Goal: Information Seeking & Learning: Learn about a topic

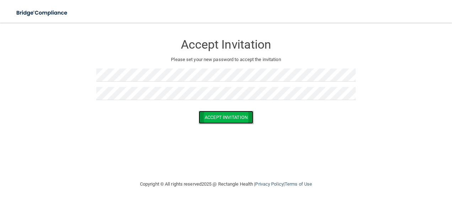
click at [204, 118] on button "Accept Invitation" at bounding box center [226, 117] width 55 height 13
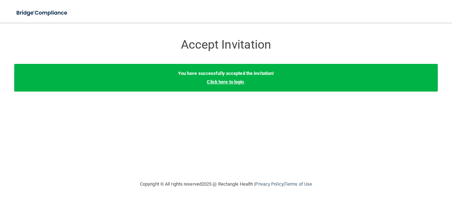
click at [225, 84] on link "Click here to login" at bounding box center [225, 81] width 37 height 5
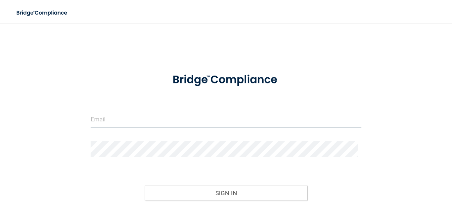
click at [262, 118] on input "email" at bounding box center [226, 120] width 271 height 16
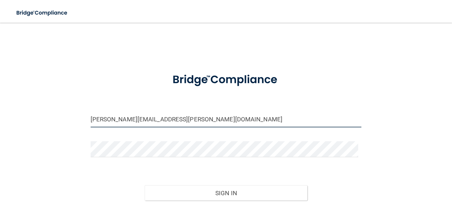
type input "logan.pollard@timberlanesmiles.com"
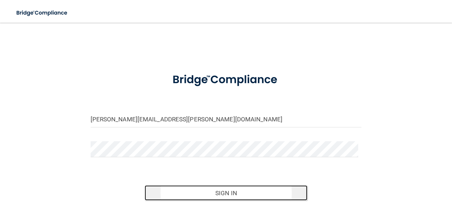
click at [248, 190] on button "Sign In" at bounding box center [226, 193] width 163 height 16
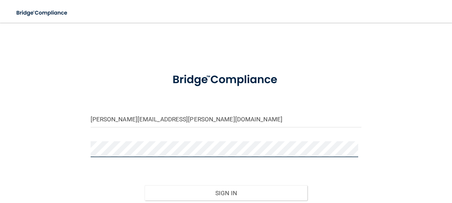
click at [145, 185] on button "Sign In" at bounding box center [226, 193] width 163 height 16
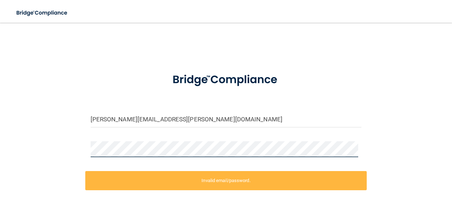
click at [57, 144] on div "logan.pollard@timberlanesmiles.com Invalid email/password. You don't have permi…" at bounding box center [226, 142] width 424 height 224
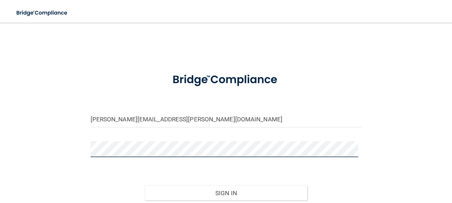
click at [145, 185] on button "Sign In" at bounding box center [226, 193] width 163 height 16
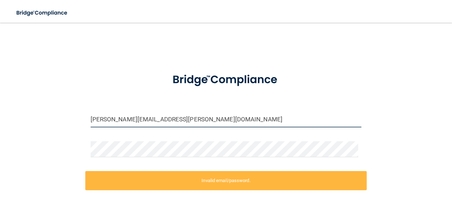
click at [194, 122] on input "logan.pollard@timberlanesmiles.com" at bounding box center [226, 120] width 271 height 16
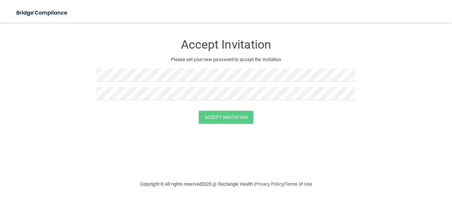
click at [95, 142] on div "Accept Invitation Please set your new password to accept the invitation Accept …" at bounding box center [226, 101] width 424 height 143
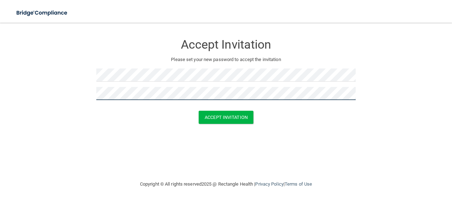
click at [199, 111] on button "Accept Invitation" at bounding box center [226, 117] width 55 height 13
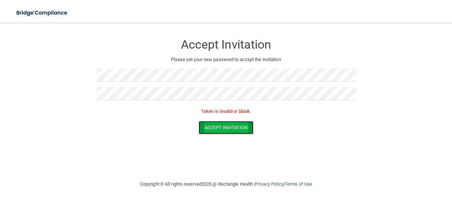
click at [244, 126] on button "Accept Invitation" at bounding box center [226, 127] width 55 height 13
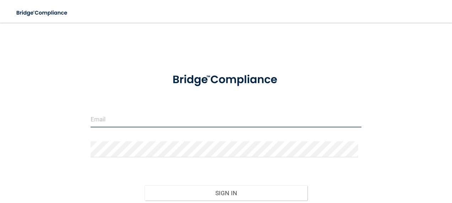
drag, startPoint x: 111, startPoint y: 119, endPoint x: 105, endPoint y: 119, distance: 5.7
click at [105, 119] on input "email" at bounding box center [226, 120] width 271 height 16
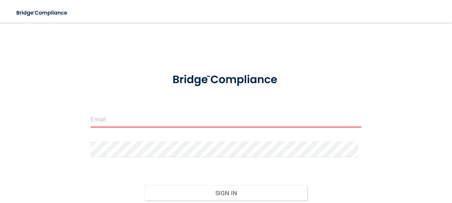
click at [227, 118] on input "email" at bounding box center [226, 120] width 271 height 16
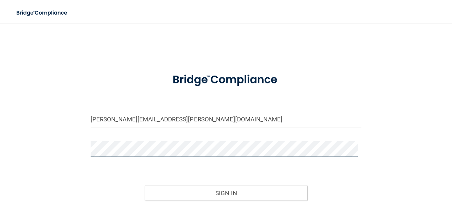
click at [145, 185] on button "Sign In" at bounding box center [226, 193] width 163 height 16
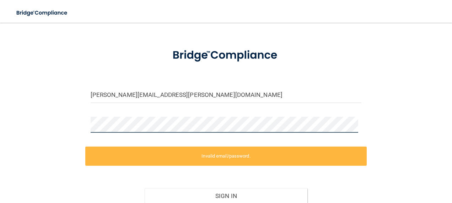
scroll to position [36, 0]
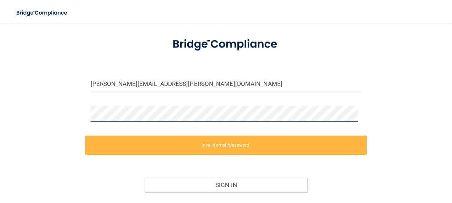
click at [81, 115] on div "logan.pollard@timberlanesmiles.com Invalid email/password. You don't have permi…" at bounding box center [226, 106] width 424 height 224
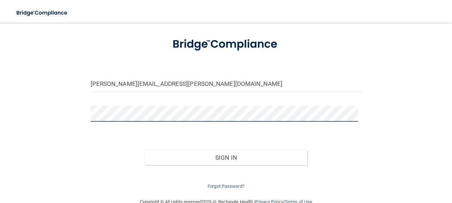
click at [145, 150] on button "Sign In" at bounding box center [226, 158] width 163 height 16
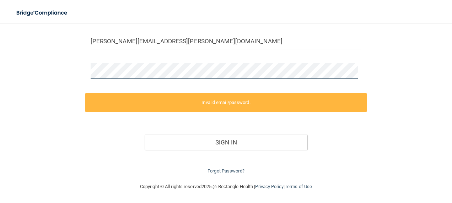
scroll to position [43, 0]
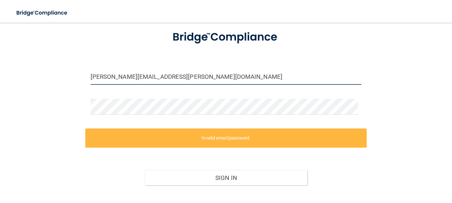
drag, startPoint x: 202, startPoint y: 76, endPoint x: 54, endPoint y: 77, distance: 148.2
click at [54, 77] on div "logan.pollard@timberlanesmiles.com Invalid email/password. You don't have permi…" at bounding box center [226, 99] width 424 height 224
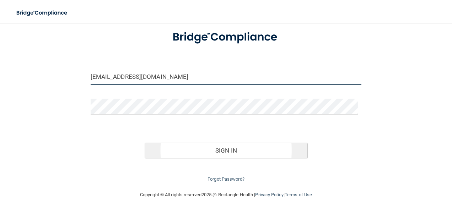
type input "loganpollard19@gmail.com"
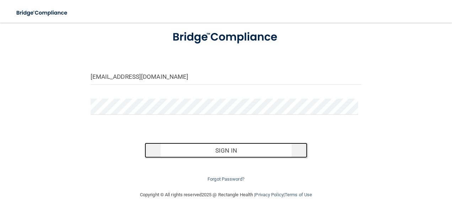
click at [168, 149] on button "Sign In" at bounding box center [226, 151] width 163 height 16
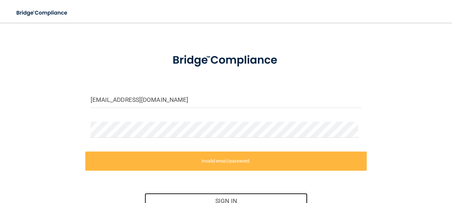
scroll to position [36, 0]
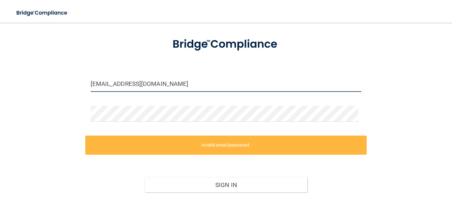
drag, startPoint x: 176, startPoint y: 82, endPoint x: 72, endPoint y: 82, distance: 103.4
click at [72, 82] on div "loganpollard19@gmail.com Invalid email/password. You don't have permission to a…" at bounding box center [226, 106] width 424 height 224
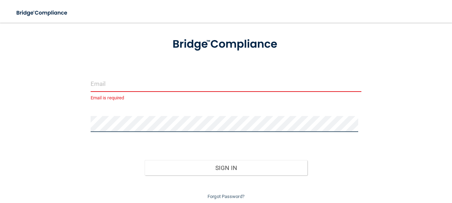
click at [72, 120] on div "Email is required Invalid email/password. You don't have permission to access t…" at bounding box center [226, 97] width 424 height 207
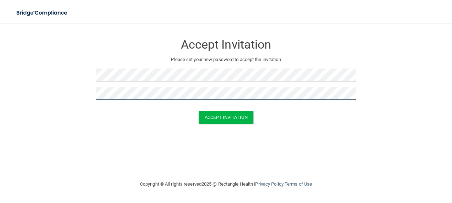
click at [199, 111] on button "Accept Invitation" at bounding box center [226, 117] width 55 height 13
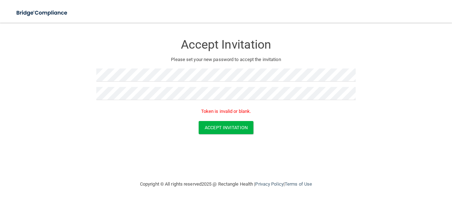
click at [154, 122] on div "Accept Invitation" at bounding box center [226, 127] width 434 height 13
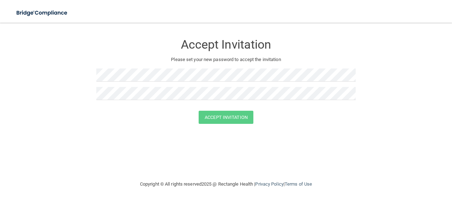
drag, startPoint x: 0, startPoint y: 0, endPoint x: 319, endPoint y: 141, distance: 348.8
click at [319, 141] on div "Accept Invitation Please set your new password to accept the invitation Accept …" at bounding box center [226, 101] width 424 height 143
drag, startPoint x: 206, startPoint y: 117, endPoint x: 202, endPoint y: 115, distance: 4.2
click at [202, 115] on button "Accept Invitation" at bounding box center [226, 117] width 55 height 13
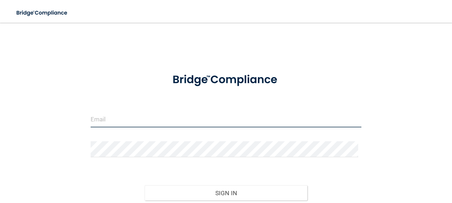
click at [149, 124] on input "email" at bounding box center [226, 120] width 271 height 16
drag, startPoint x: 149, startPoint y: 124, endPoint x: 134, endPoint y: 119, distance: 16.3
click at [134, 119] on input "email" at bounding box center [226, 120] width 271 height 16
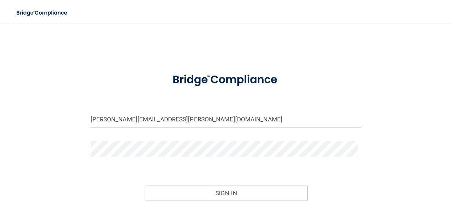
type input "logan.pollard@timberlanesmile.com"
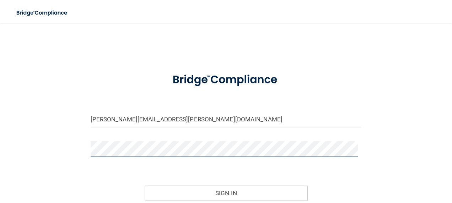
click at [145, 185] on button "Sign In" at bounding box center [226, 193] width 163 height 16
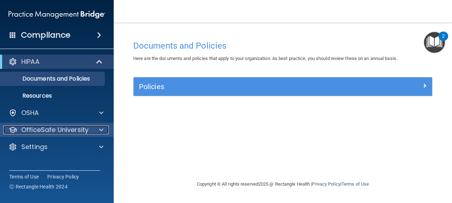
click at [102, 130] on span at bounding box center [101, 130] width 4 height 9
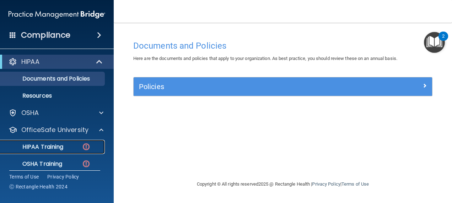
click at [63, 147] on p "HIPAA Training" at bounding box center [34, 147] width 59 height 7
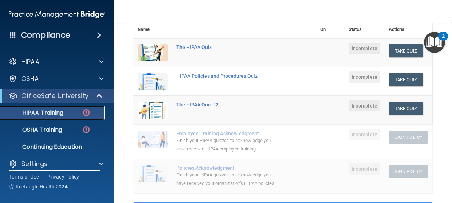
scroll to position [107, 0]
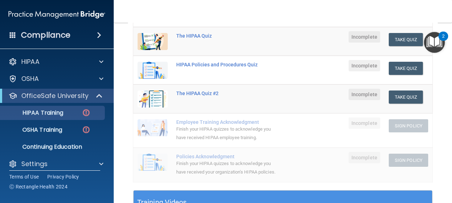
drag, startPoint x: 275, startPoint y: 78, endPoint x: 359, endPoint y: 15, distance: 105.8
click at [359, 15] on nav "Toggle navigation Logan Pollard logan.pollard@timberlanesmile.com Manage My Ent…" at bounding box center [283, 11] width 338 height 23
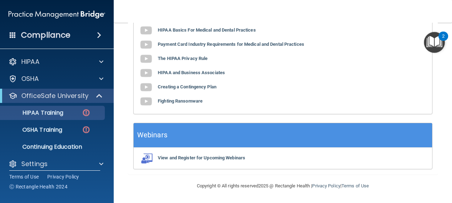
scroll to position [286, 0]
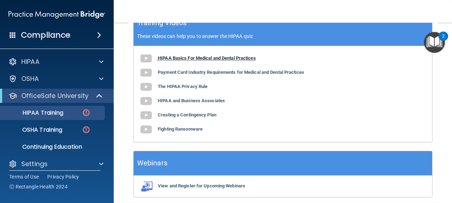
click at [211, 61] on b "HIPAA Basics For Medical and Dental Practices" at bounding box center [207, 57] width 98 height 5
click at [235, 75] on b "Payment Card Industry Requirements for Medical and Dental Practices" at bounding box center [231, 72] width 146 height 5
click at [166, 89] on b "The HIPAA Privacy Rule" at bounding box center [183, 86] width 50 height 5
click at [216, 103] on b "HIPAA and Business Associates" at bounding box center [191, 100] width 67 height 5
click at [204, 118] on b "Creating a Contingency Plan" at bounding box center [187, 114] width 59 height 5
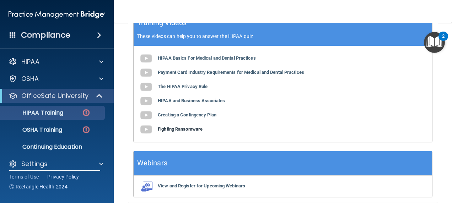
click at [197, 132] on b "Fighting Ransomware" at bounding box center [180, 129] width 45 height 5
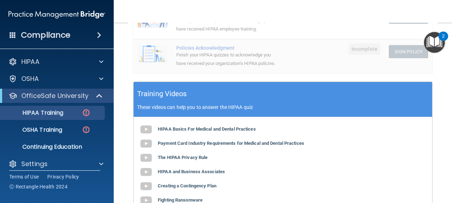
scroll to position [73, 0]
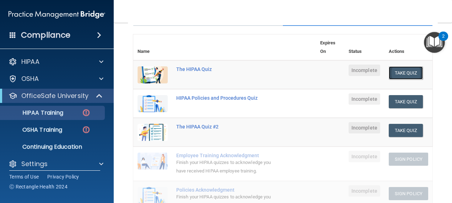
click at [389, 73] on button "Take Quiz" at bounding box center [406, 72] width 34 height 13
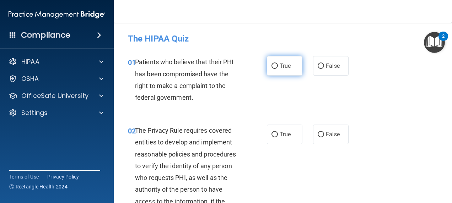
click at [283, 70] on label "True" at bounding box center [285, 66] width 36 height 20
click at [278, 69] on input "True" at bounding box center [274, 66] width 6 height 5
radio input "true"
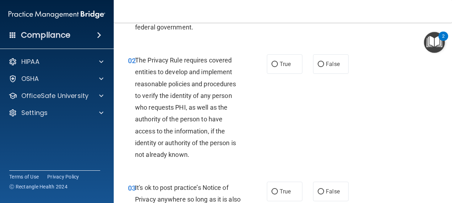
scroll to position [71, 0]
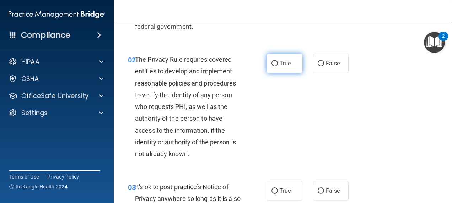
click at [268, 69] on label "True" at bounding box center [285, 64] width 36 height 20
click at [271, 66] on input "True" at bounding box center [274, 63] width 6 height 5
radio input "true"
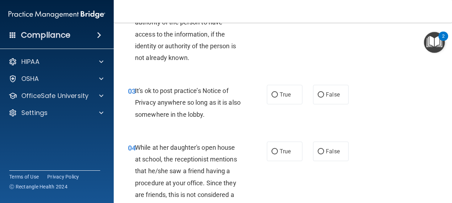
scroll to position [178, 0]
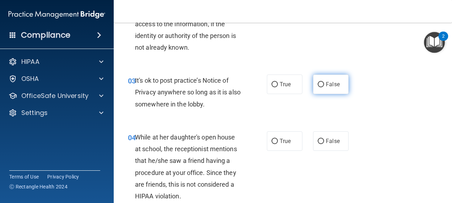
click at [321, 82] on input "False" at bounding box center [321, 84] width 6 height 5
radio input "true"
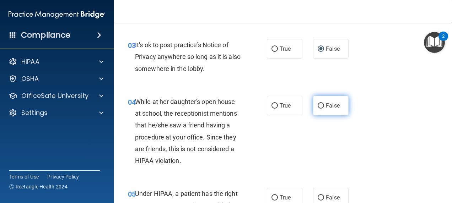
click at [318, 107] on input "False" at bounding box center [321, 105] width 6 height 5
radio input "true"
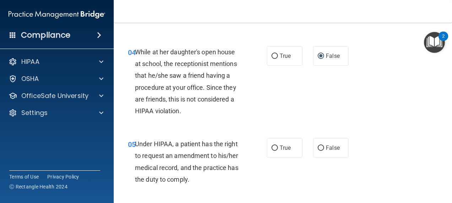
scroll to position [320, 0]
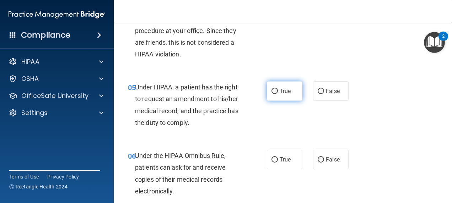
click at [271, 89] on input "True" at bounding box center [274, 91] width 6 height 5
radio input "true"
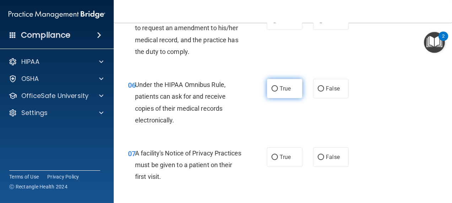
click at [268, 85] on label "True" at bounding box center [285, 89] width 36 height 20
click at [271, 86] on input "True" at bounding box center [274, 88] width 6 height 5
radio input "true"
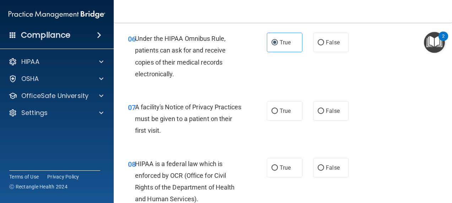
scroll to position [462, 0]
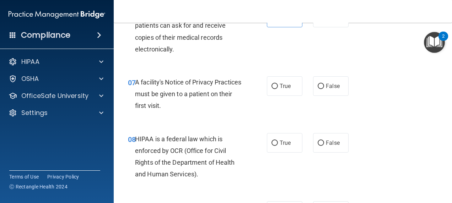
drag, startPoint x: 192, startPoint y: 82, endPoint x: 168, endPoint y: 72, distance: 25.4
click at [168, 72] on div "07 A facility's Notice of Privacy Practices must be given to a patient on their…" at bounding box center [283, 96] width 321 height 57
drag, startPoint x: 168, startPoint y: 72, endPoint x: 162, endPoint y: 72, distance: 6.0
click at [162, 72] on div "07 A facility's Notice of Privacy Practices must be given to a patient on their…" at bounding box center [283, 96] width 321 height 57
click at [318, 84] on input "False" at bounding box center [321, 86] width 6 height 5
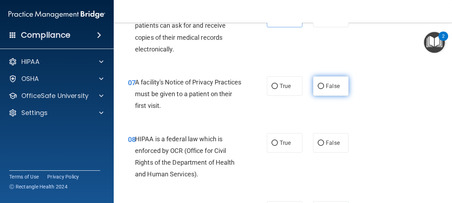
radio input "true"
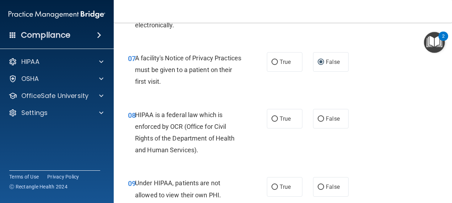
scroll to position [498, 0]
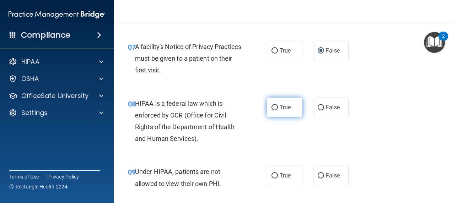
click at [291, 99] on label "True" at bounding box center [285, 108] width 36 height 20
click at [278, 105] on input "True" at bounding box center [274, 107] width 6 height 5
radio input "true"
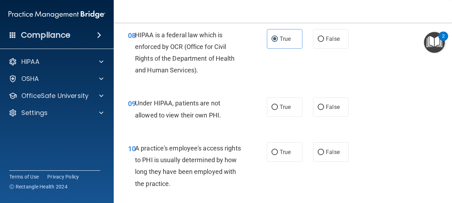
scroll to position [569, 0]
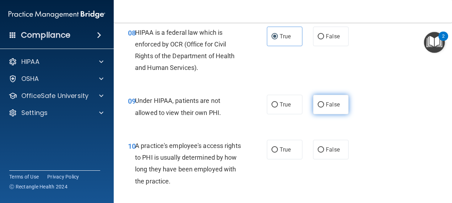
click at [313, 105] on label "False" at bounding box center [331, 105] width 36 height 20
click at [318, 105] on input "False" at bounding box center [321, 104] width 6 height 5
radio input "true"
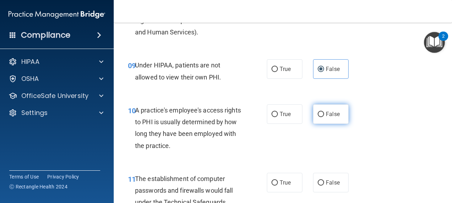
click at [318, 115] on input "False" at bounding box center [321, 114] width 6 height 5
radio input "true"
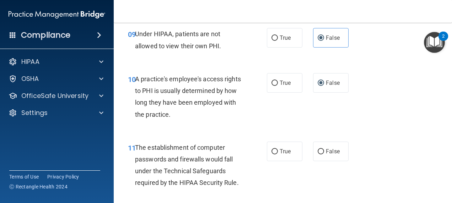
scroll to position [711, 0]
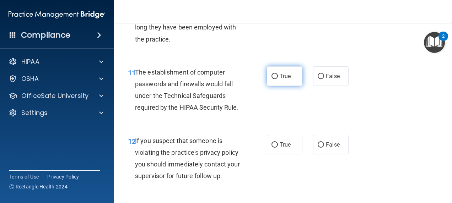
click at [287, 72] on label "True" at bounding box center [285, 76] width 36 height 20
click at [278, 74] on input "True" at bounding box center [274, 76] width 6 height 5
radio input "true"
drag, startPoint x: 287, startPoint y: 72, endPoint x: 284, endPoint y: 78, distance: 6.8
drag, startPoint x: 284, startPoint y: 78, endPoint x: 254, endPoint y: 98, distance: 35.3
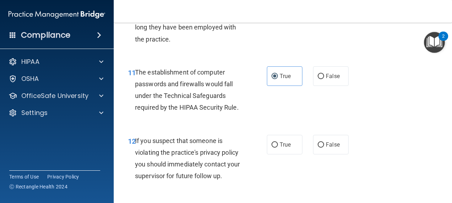
click at [254, 98] on div "11 The establishment of computer passwords and firewalls would fall under the T…" at bounding box center [197, 91] width 160 height 51
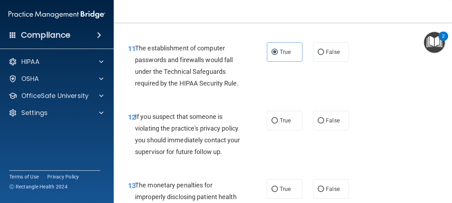
scroll to position [746, 0]
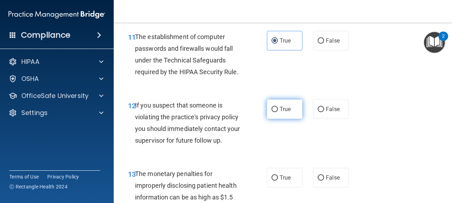
click at [280, 109] on span "True" at bounding box center [285, 109] width 11 height 7
click at [278, 109] on input "True" at bounding box center [274, 109] width 6 height 5
radio input "true"
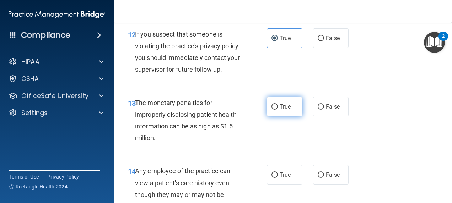
click at [282, 103] on span "True" at bounding box center [285, 106] width 11 height 7
click at [278, 104] on input "True" at bounding box center [274, 106] width 6 height 5
radio input "true"
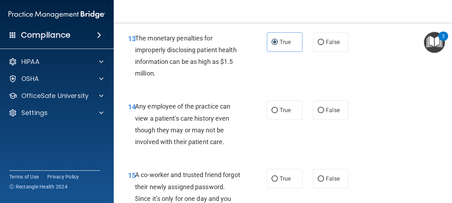
scroll to position [888, 0]
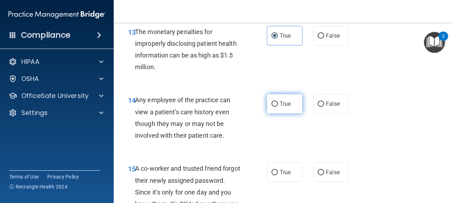
click at [280, 102] on span "True" at bounding box center [285, 104] width 11 height 7
click at [278, 102] on input "True" at bounding box center [274, 104] width 6 height 5
radio input "true"
click at [318, 104] on input "False" at bounding box center [321, 104] width 6 height 5
radio input "true"
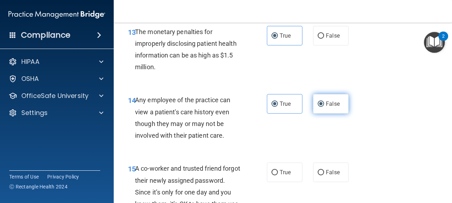
radio input "false"
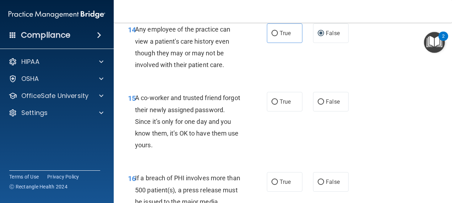
scroll to position [959, 0]
click at [329, 103] on span "False" at bounding box center [333, 101] width 14 height 7
click at [324, 103] on input "False" at bounding box center [321, 101] width 6 height 5
radio input "true"
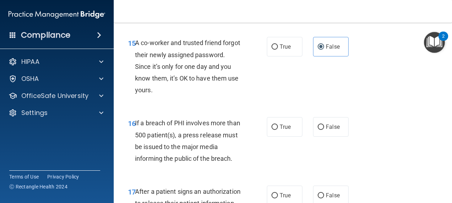
scroll to position [1031, 0]
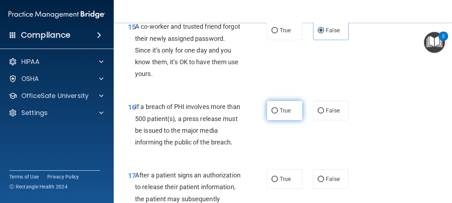
click at [275, 114] on label "True" at bounding box center [285, 111] width 36 height 20
click at [275, 114] on input "True" at bounding box center [274, 110] width 6 height 5
radio input "true"
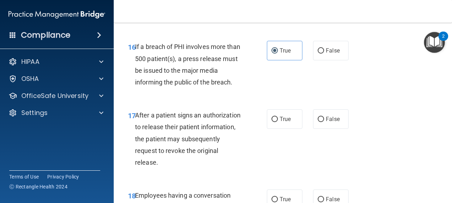
scroll to position [1102, 0]
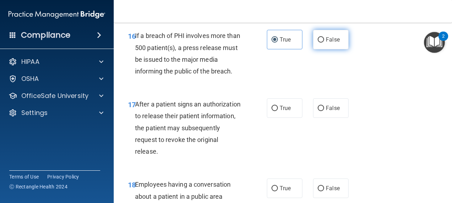
click at [318, 42] on input "False" at bounding box center [321, 39] width 6 height 5
radio input "true"
radio input "false"
drag, startPoint x: 317, startPoint y: 42, endPoint x: 287, endPoint y: 60, distance: 35.0
click at [287, 60] on div "16 If a breach of PHI involves more than 500 patient(s), a press release must b…" at bounding box center [283, 55] width 321 height 69
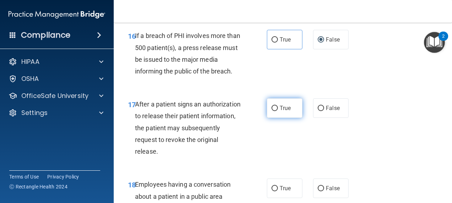
click at [285, 116] on label "True" at bounding box center [285, 108] width 36 height 20
click at [278, 111] on input "True" at bounding box center [274, 108] width 6 height 5
radio input "true"
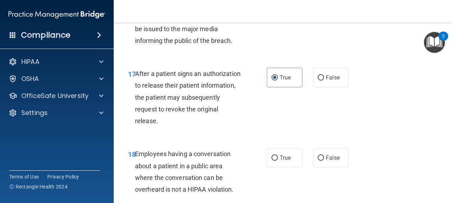
scroll to position [1173, 0]
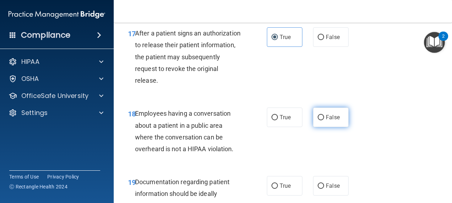
click at [318, 119] on input "False" at bounding box center [321, 117] width 6 height 5
radio input "true"
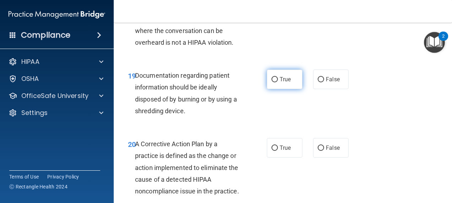
click at [275, 77] on label "True" at bounding box center [285, 80] width 36 height 20
click at [275, 77] on input "True" at bounding box center [274, 79] width 6 height 5
radio input "true"
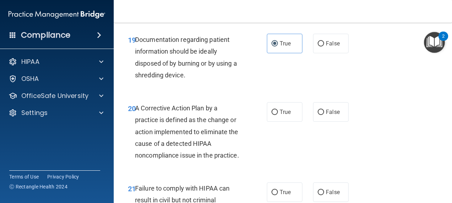
scroll to position [1350, 0]
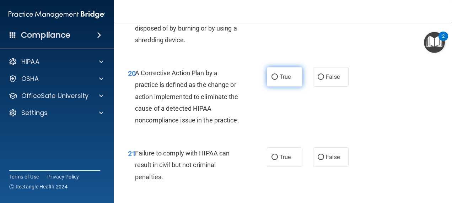
click at [275, 82] on label "True" at bounding box center [285, 77] width 36 height 20
click at [275, 80] on input "True" at bounding box center [274, 77] width 6 height 5
radio input "true"
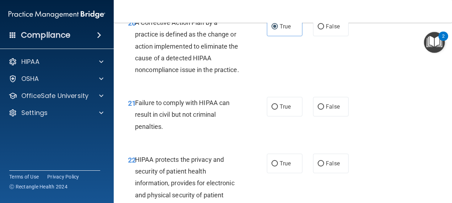
scroll to position [1421, 0]
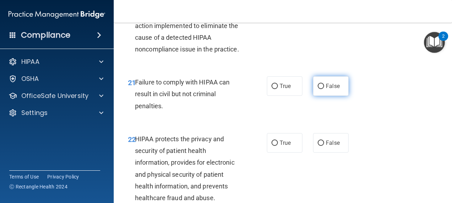
click at [336, 96] on label "False" at bounding box center [331, 86] width 36 height 20
click at [324, 89] on input "False" at bounding box center [321, 86] width 6 height 5
radio input "true"
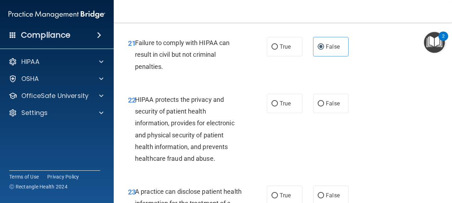
scroll to position [1472, 0]
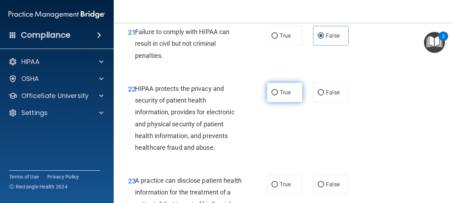
click at [280, 96] on span "True" at bounding box center [285, 92] width 11 height 7
click at [277, 96] on input "True" at bounding box center [274, 92] width 6 height 5
radio input "true"
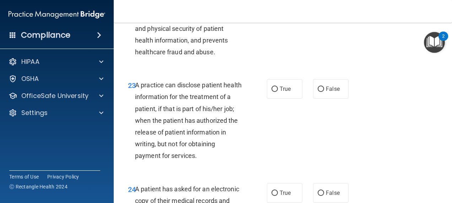
scroll to position [1579, 0]
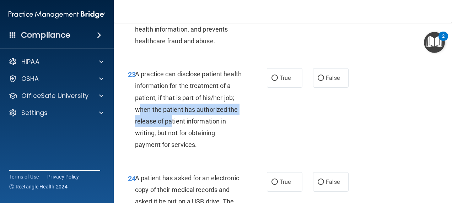
drag, startPoint x: 152, startPoint y: 120, endPoint x: 182, endPoint y: 130, distance: 31.5
click at [182, 130] on span "A practice can disclose patient health information for the treatment of a patie…" at bounding box center [188, 109] width 107 height 78
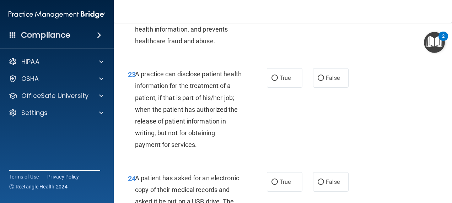
drag, startPoint x: 182, startPoint y: 130, endPoint x: 185, endPoint y: 134, distance: 5.6
click at [185, 134] on span "A practice can disclose patient health information for the treatment of a patie…" at bounding box center [188, 109] width 107 height 78
drag, startPoint x: 152, startPoint y: 120, endPoint x: 138, endPoint y: 110, distance: 17.6
click at [138, 110] on span "A practice can disclose patient health information for the treatment of a patie…" at bounding box center [188, 109] width 107 height 78
drag, startPoint x: 282, startPoint y: 90, endPoint x: 236, endPoint y: 106, distance: 49.5
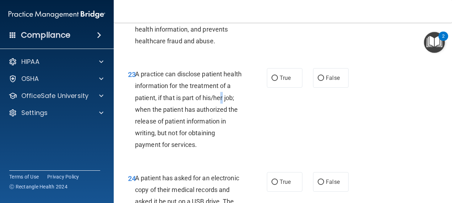
click at [236, 106] on span "A practice can disclose patient health information for the treatment of a patie…" at bounding box center [188, 109] width 107 height 78
drag, startPoint x: 236, startPoint y: 106, endPoint x: 248, endPoint y: 136, distance: 32.5
click at [248, 136] on div "23 A practice can disclose patient health information for the treatment of a pa…" at bounding box center [197, 111] width 160 height 86
click at [326, 81] on span "False" at bounding box center [333, 78] width 14 height 7
click at [323, 81] on input "False" at bounding box center [321, 78] width 6 height 5
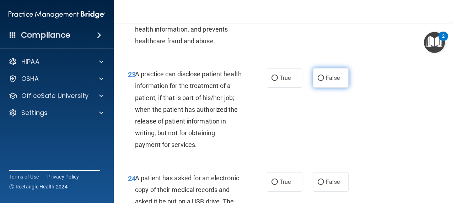
radio input "true"
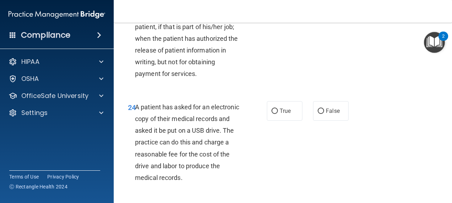
scroll to position [1614, 0]
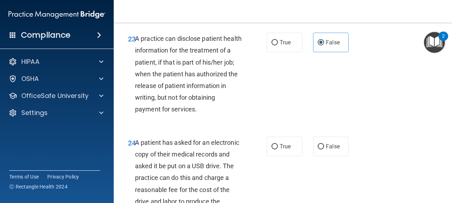
drag, startPoint x: 271, startPoint y: 55, endPoint x: 265, endPoint y: 75, distance: 21.4
drag, startPoint x: 265, startPoint y: 75, endPoint x: 232, endPoint y: 98, distance: 40.1
click at [232, 98] on span "A practice can disclose patient health information for the treatment of a patie…" at bounding box center [188, 74] width 107 height 78
click at [272, 45] on input "True" at bounding box center [274, 42] width 6 height 5
radio input "true"
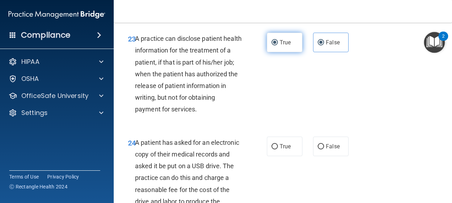
radio input "false"
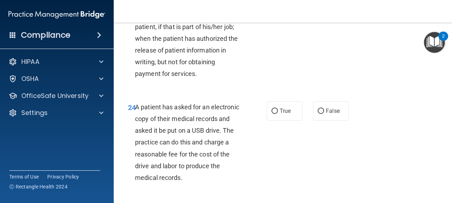
scroll to position [1685, 0]
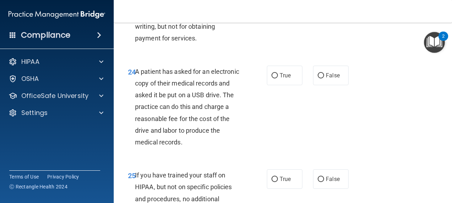
drag, startPoint x: 276, startPoint y: 104, endPoint x: 242, endPoint y: 124, distance: 39.2
click at [240, 125] on div "A patient has asked for an electronic copy of their medical records and asked i…" at bounding box center [191, 107] width 112 height 83
click at [276, 85] on label "True" at bounding box center [285, 76] width 36 height 20
click at [276, 79] on input "True" at bounding box center [274, 75] width 6 height 5
radio input "true"
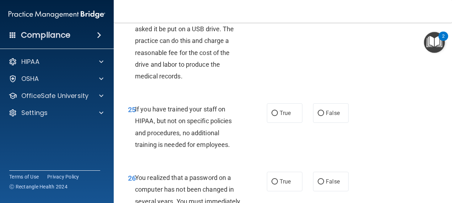
scroll to position [1756, 0]
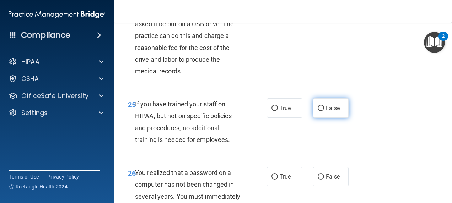
click at [319, 111] on input "False" at bounding box center [321, 108] width 6 height 5
radio input "true"
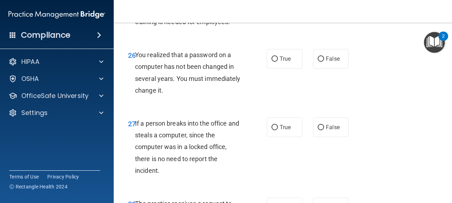
scroll to position [1863, 0]
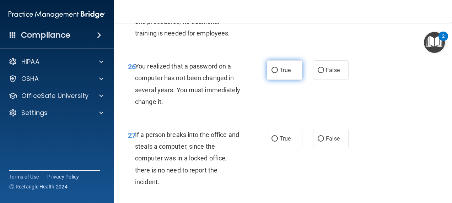
click at [283, 74] on span "True" at bounding box center [285, 70] width 11 height 7
click at [278, 73] on input "True" at bounding box center [274, 70] width 6 height 5
radio input "true"
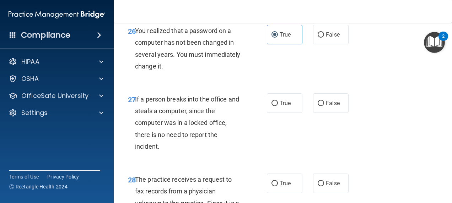
drag, startPoint x: 316, startPoint y: 115, endPoint x: 296, endPoint y: 142, distance: 33.3
drag, startPoint x: 296, startPoint y: 142, endPoint x: 271, endPoint y: 170, distance: 37.3
click at [271, 165] on div "27 If a person breaks into the office and steals a computer, since the computer…" at bounding box center [283, 125] width 321 height 80
click at [320, 106] on input "False" at bounding box center [321, 103] width 6 height 5
radio input "true"
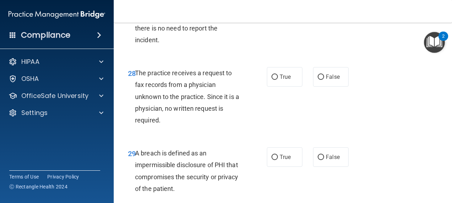
scroll to position [2040, 0]
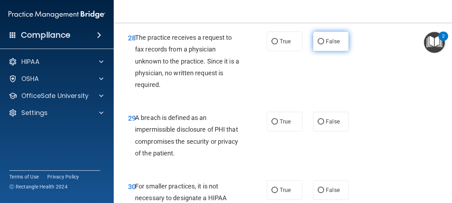
click at [332, 51] on label "False" at bounding box center [331, 42] width 36 height 20
click at [324, 44] on input "False" at bounding box center [321, 41] width 6 height 5
radio input "true"
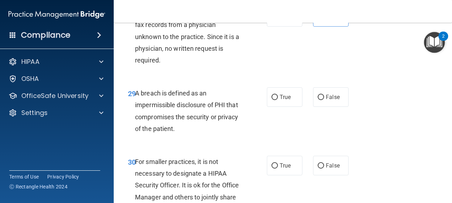
scroll to position [2076, 0]
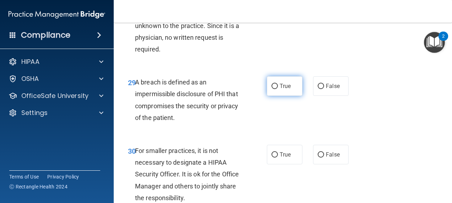
click at [270, 96] on label "True" at bounding box center [285, 86] width 36 height 20
click at [271, 89] on input "True" at bounding box center [274, 86] width 6 height 5
radio input "true"
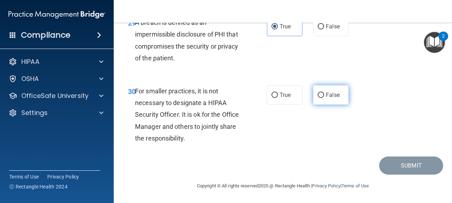
click at [321, 98] on input "False" at bounding box center [321, 95] width 6 height 5
radio input "true"
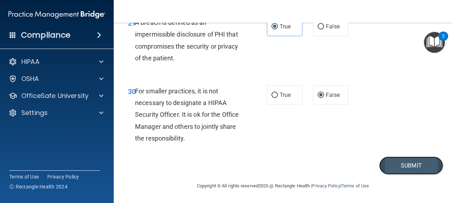
click at [401, 170] on button "Submit" at bounding box center [411, 166] width 64 height 18
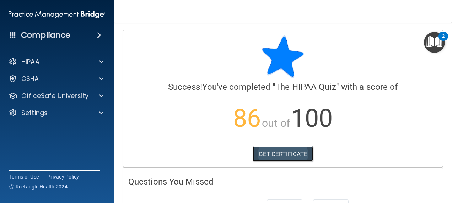
click at [283, 154] on link "GET CERTIFICATE" at bounding box center [283, 154] width 61 height 16
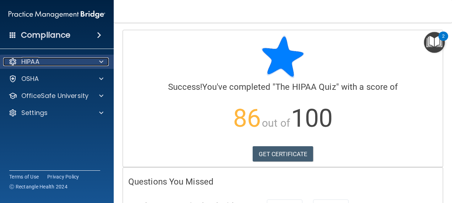
click at [101, 62] on span at bounding box center [101, 62] width 4 height 9
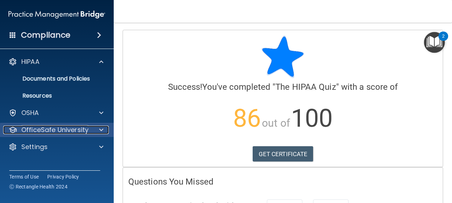
click at [104, 128] on div at bounding box center [100, 130] width 18 height 9
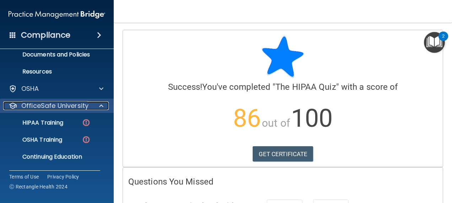
scroll to position [36, 0]
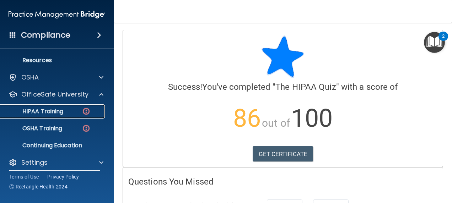
click at [71, 106] on link "HIPAA Training" at bounding box center [49, 111] width 112 height 14
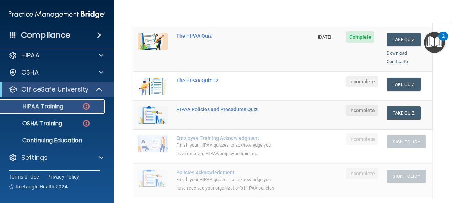
scroll to position [71, 0]
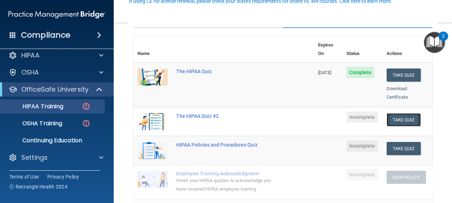
click at [397, 113] on button "Take Quiz" at bounding box center [404, 119] width 34 height 13
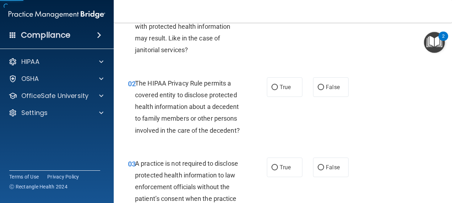
drag, startPoint x: 397, startPoint y: 113, endPoint x: 407, endPoint y: 109, distance: 10.2
click at [407, 109] on div "02 The HIPAA Privacy Rule permits a covered entity to disclose protected health…" at bounding box center [283, 109] width 321 height 80
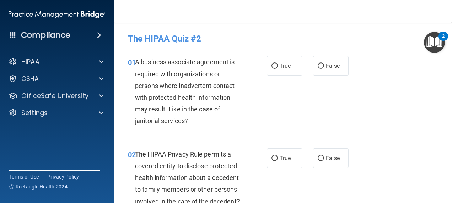
drag, startPoint x: 217, startPoint y: 85, endPoint x: 218, endPoint y: 90, distance: 5.1
drag, startPoint x: 218, startPoint y: 90, endPoint x: 182, endPoint y: 104, distance: 38.9
click at [182, 104] on div "A business associate agreement is required with organizations or persons where …" at bounding box center [191, 91] width 112 height 71
click at [279, 70] on label "True" at bounding box center [285, 66] width 36 height 20
click at [278, 69] on input "True" at bounding box center [274, 66] width 6 height 5
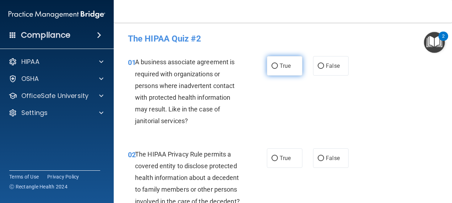
radio input "true"
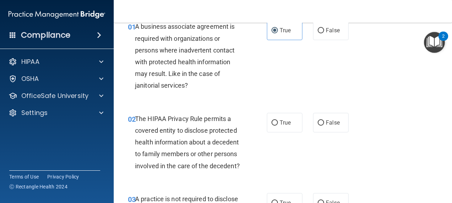
scroll to position [71, 0]
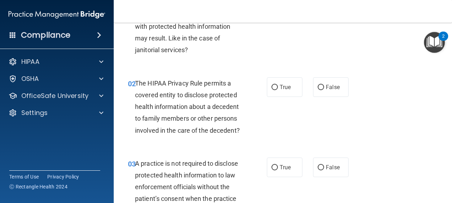
drag, startPoint x: 158, startPoint y: 99, endPoint x: 145, endPoint y: 91, distance: 15.6
click at [145, 91] on span "The HIPAA Privacy Rule permits a covered entity to disclose protected health in…" at bounding box center [187, 107] width 105 height 55
drag, startPoint x: 122, startPoint y: 97, endPoint x: 259, endPoint y: 124, distance: 139.8
click at [259, 124] on div "02 The HIPAA Privacy Rule permits a covered entity to disclose protected health…" at bounding box center [197, 108] width 160 height 63
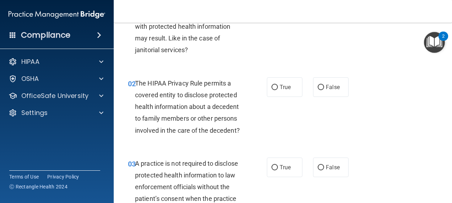
click at [235, 124] on div "The HIPAA Privacy Rule permits a covered entity to disclose protected health in…" at bounding box center [191, 106] width 112 height 59
click at [285, 87] on span "True" at bounding box center [285, 87] width 11 height 7
click at [278, 87] on input "True" at bounding box center [274, 87] width 6 height 5
radio input "true"
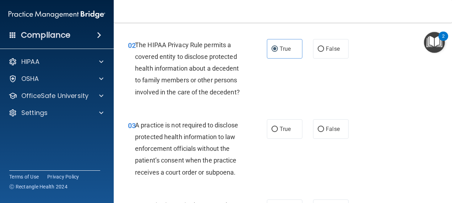
scroll to position [142, 0]
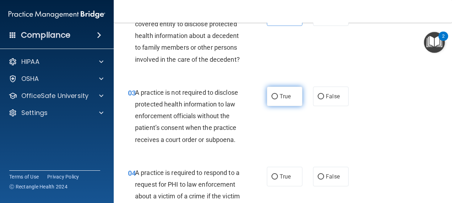
click at [272, 100] on input "True" at bounding box center [274, 96] width 6 height 5
radio input "true"
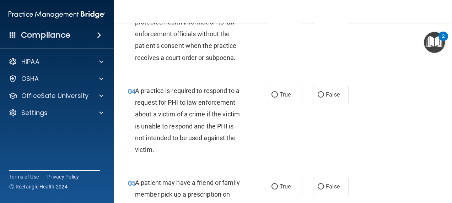
scroll to position [213, 0]
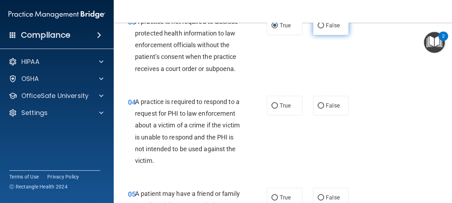
click at [329, 29] on span "False" at bounding box center [333, 25] width 14 height 7
click at [324, 28] on input "False" at bounding box center [321, 25] width 6 height 5
radio input "true"
radio input "false"
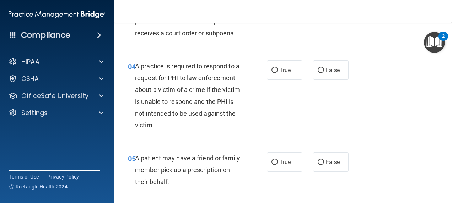
drag, startPoint x: 187, startPoint y: 97, endPoint x: 338, endPoint y: 110, distance: 152.3
click at [338, 110] on div "04 A practice is required to respond to a request for PHI to law enforcement ab…" at bounding box center [283, 98] width 321 height 92
click at [289, 80] on label "True" at bounding box center [285, 70] width 36 height 20
click at [278, 73] on input "True" at bounding box center [274, 70] width 6 height 5
radio input "true"
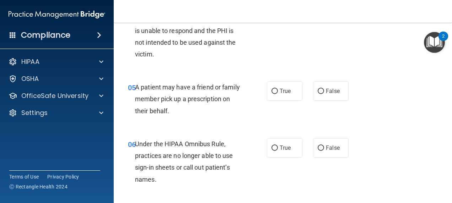
scroll to position [284, 0]
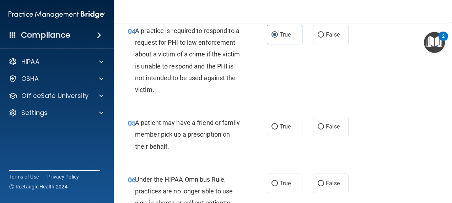
drag, startPoint x: 213, startPoint y: 107, endPoint x: 188, endPoint y: 95, distance: 28.0
click at [188, 95] on div "A practice is required to respond to a request for PHI to law enforcement about…" at bounding box center [191, 60] width 112 height 71
click at [338, 43] on label "False" at bounding box center [331, 35] width 36 height 20
click at [324, 38] on input "False" at bounding box center [321, 34] width 6 height 5
radio input "true"
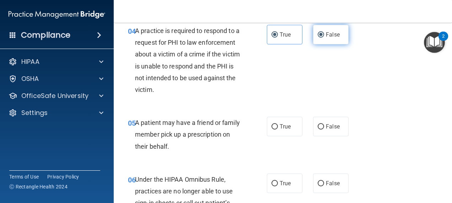
radio input "false"
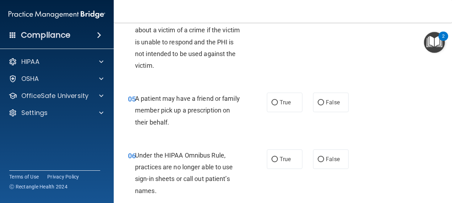
scroll to position [320, 0]
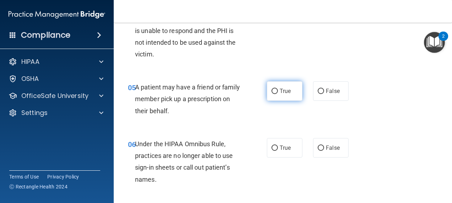
click at [292, 101] on label "True" at bounding box center [285, 91] width 36 height 20
click at [278, 94] on input "True" at bounding box center [274, 91] width 6 height 5
radio input "true"
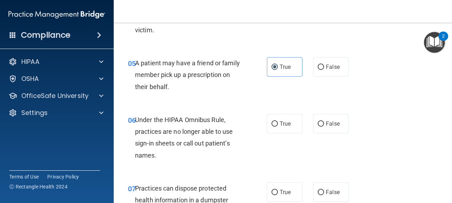
scroll to position [355, 0]
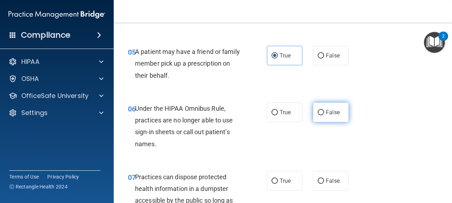
click at [321, 120] on label "False" at bounding box center [331, 113] width 36 height 20
click at [321, 115] on input "False" at bounding box center [321, 112] width 6 height 5
radio input "true"
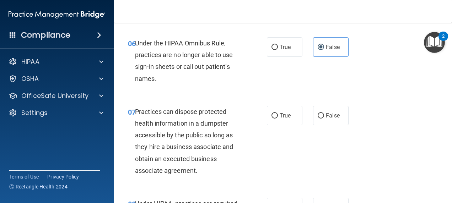
scroll to position [462, 0]
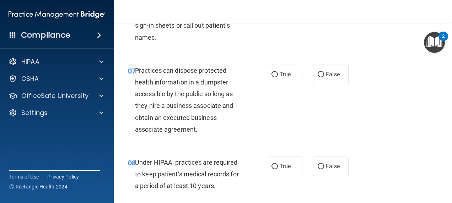
drag, startPoint x: 203, startPoint y: 87, endPoint x: 154, endPoint y: 127, distance: 63.5
click at [154, 127] on span "Practices can dispose protected health information in a dumpster accessible by …" at bounding box center [184, 100] width 98 height 66
click at [319, 84] on label "False" at bounding box center [331, 75] width 36 height 20
click at [319, 77] on input "False" at bounding box center [321, 74] width 6 height 5
radio input "true"
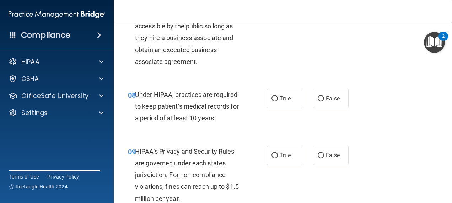
scroll to position [533, 0]
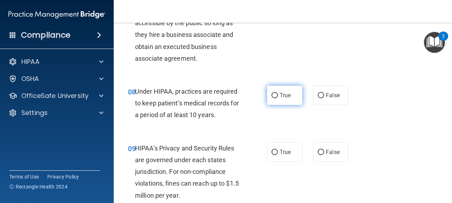
click at [276, 105] on label "True" at bounding box center [285, 96] width 36 height 20
click at [276, 98] on input "True" at bounding box center [274, 95] width 6 height 5
radio input "true"
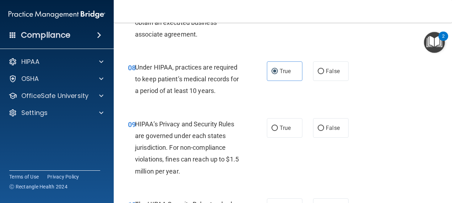
scroll to position [569, 0]
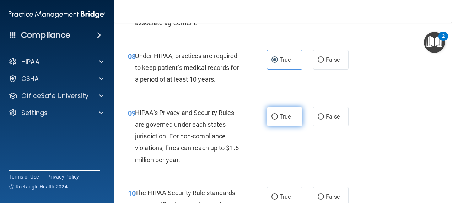
click at [271, 120] on input "True" at bounding box center [274, 116] width 6 height 5
radio input "true"
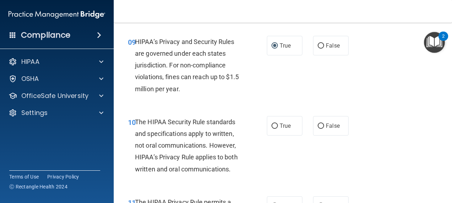
scroll to position [604, 0]
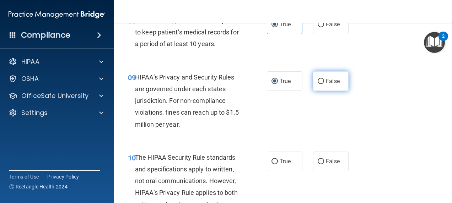
click at [326, 85] on span "False" at bounding box center [333, 81] width 14 height 7
click at [324, 84] on input "False" at bounding box center [321, 81] width 6 height 5
radio input "true"
radio input "false"
drag, startPoint x: 324, startPoint y: 94, endPoint x: 295, endPoint y: 114, distance: 35.0
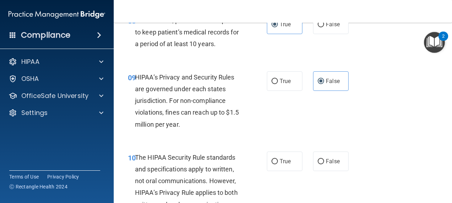
click at [295, 114] on div "09 HIPAA’s Privacy and Security Rules are governed under each states jurisdicti…" at bounding box center [283, 103] width 321 height 80
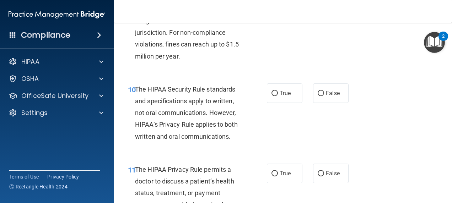
scroll to position [675, 0]
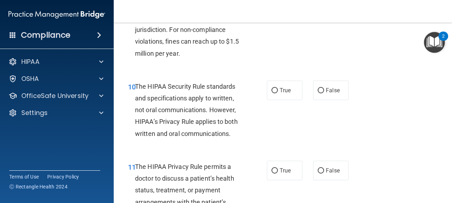
drag, startPoint x: 267, startPoint y: 138, endPoint x: 233, endPoint y: 144, distance: 34.6
click at [233, 140] on div "The HIPAA Security Rule standards and specifications apply to written, not oral…" at bounding box center [191, 110] width 112 height 59
drag, startPoint x: 243, startPoint y: 128, endPoint x: 239, endPoint y: 145, distance: 17.0
click at [239, 140] on div "The HIPAA Security Rule standards and specifications apply to written, not oral…" at bounding box center [191, 110] width 112 height 59
click at [280, 94] on span "True" at bounding box center [285, 90] width 11 height 7
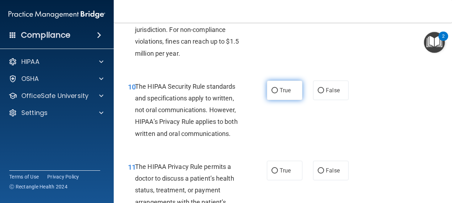
click at [278, 93] on input "True" at bounding box center [274, 90] width 6 height 5
radio input "true"
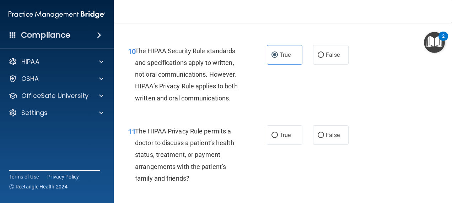
scroll to position [746, 0]
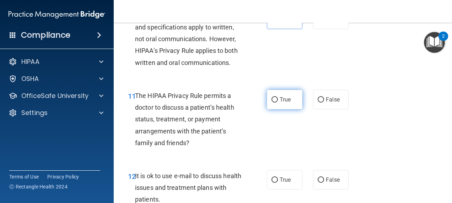
click at [290, 109] on label "True" at bounding box center [285, 100] width 36 height 20
click at [278, 103] on input "True" at bounding box center [274, 99] width 6 height 5
radio input "true"
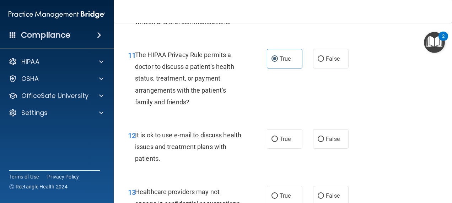
scroll to position [817, 0]
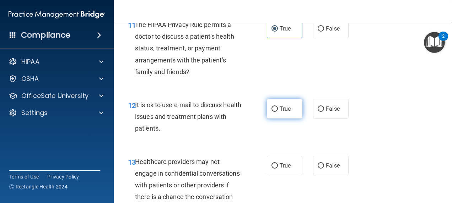
click at [284, 112] on span "True" at bounding box center [285, 109] width 11 height 7
click at [278, 112] on input "True" at bounding box center [274, 109] width 6 height 5
radio input "true"
drag, startPoint x: 284, startPoint y: 122, endPoint x: 250, endPoint y: 136, distance: 36.6
click at [250, 136] on div "12 It is ok to use e-mail to discuss health issues and treatment plans with pat…" at bounding box center [197, 118] width 160 height 39
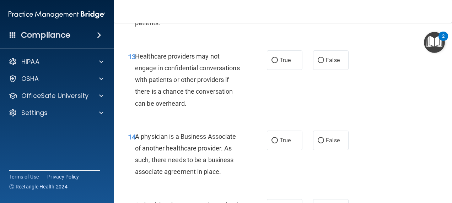
scroll to position [924, 0]
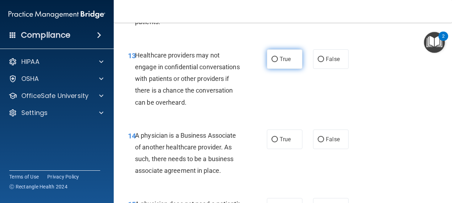
click at [294, 66] on label "True" at bounding box center [285, 59] width 36 height 20
click at [278, 62] on input "True" at bounding box center [274, 59] width 6 height 5
radio input "true"
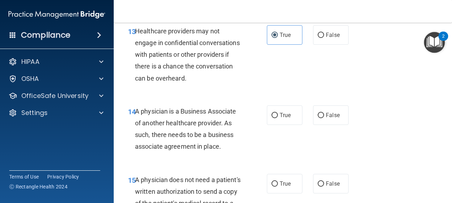
scroll to position [959, 0]
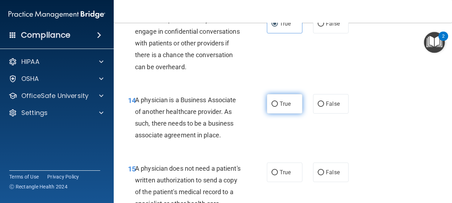
click at [276, 114] on label "True" at bounding box center [285, 104] width 36 height 20
click at [276, 107] on input "True" at bounding box center [274, 104] width 6 height 5
radio input "true"
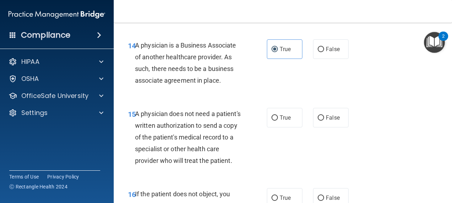
scroll to position [1031, 0]
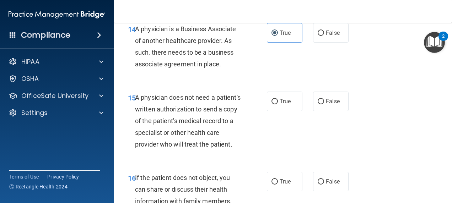
drag, startPoint x: 240, startPoint y: 139, endPoint x: 223, endPoint y: 139, distance: 16.4
click at [223, 139] on div "A physician does not need a patient's written authorization to send a copy of t…" at bounding box center [191, 121] width 112 height 59
click at [300, 109] on div "True False" at bounding box center [310, 102] width 86 height 20
click at [289, 111] on label "True" at bounding box center [285, 102] width 36 height 20
click at [278, 104] on input "True" at bounding box center [274, 101] width 6 height 5
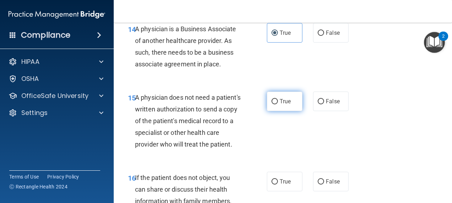
radio input "true"
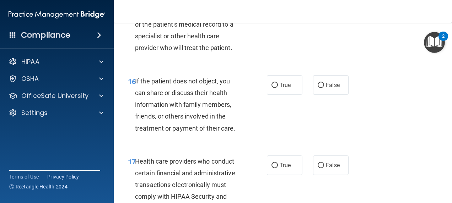
scroll to position [1137, 0]
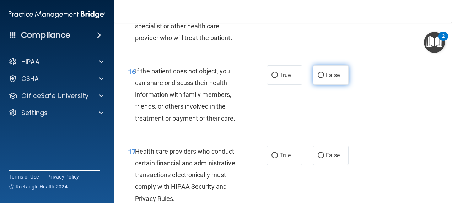
click at [322, 85] on label "False" at bounding box center [331, 75] width 36 height 20
click at [322, 78] on input "False" at bounding box center [321, 75] width 6 height 5
radio input "true"
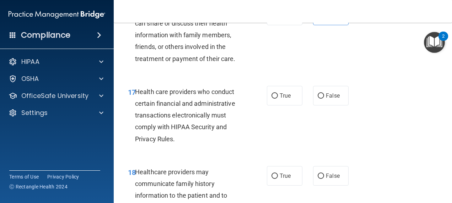
scroll to position [1208, 0]
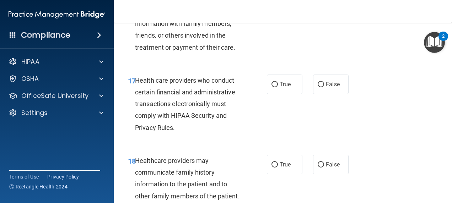
drag, startPoint x: 214, startPoint y: 135, endPoint x: 205, endPoint y: 159, distance: 25.8
click at [205, 137] on div "17 Health care providers who conduct certain financial and administrative trans…" at bounding box center [197, 106] width 160 height 63
click at [267, 94] on label "True" at bounding box center [285, 85] width 36 height 20
click at [271, 87] on input "True" at bounding box center [274, 84] width 6 height 5
radio input "true"
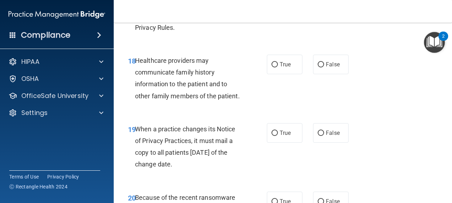
scroll to position [1279, 0]
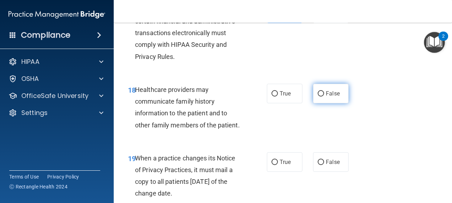
click at [318, 97] on input "False" at bounding box center [321, 93] width 6 height 5
radio input "true"
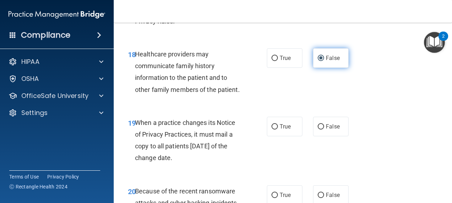
scroll to position [1350, 0]
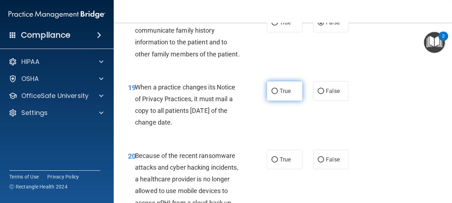
click at [299, 101] on label "True" at bounding box center [285, 91] width 36 height 20
click at [278, 94] on input "True" at bounding box center [274, 91] width 6 height 5
radio input "true"
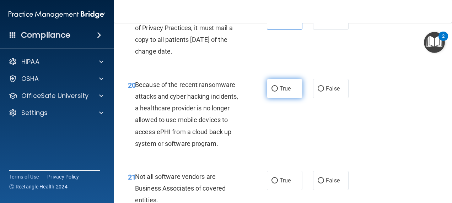
click at [291, 98] on label "True" at bounding box center [285, 89] width 36 height 20
click at [278, 92] on input "True" at bounding box center [274, 88] width 6 height 5
radio input "true"
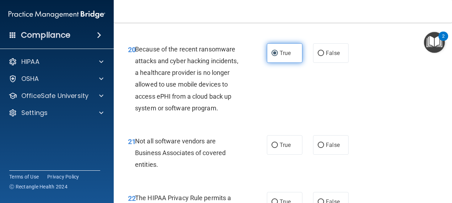
scroll to position [1493, 0]
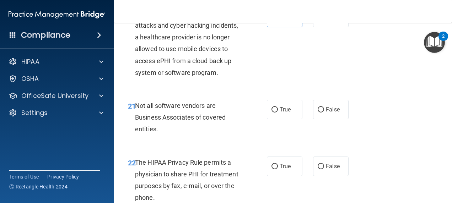
drag, startPoint x: 285, startPoint y: 127, endPoint x: 249, endPoint y: 108, distance: 40.2
click at [249, 82] on div "20 Because of the recent ransomware attacks and cyber hacking incidents, a heal…" at bounding box center [197, 45] width 160 height 74
click at [319, 21] on input "False" at bounding box center [321, 17] width 6 height 5
radio input "true"
radio input "false"
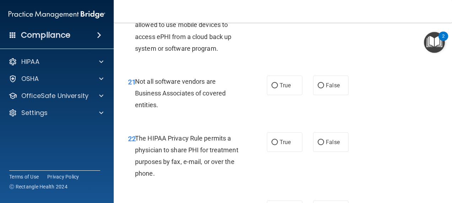
scroll to position [1528, 0]
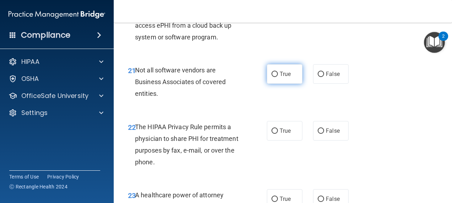
click at [290, 84] on label "True" at bounding box center [285, 74] width 36 height 20
click at [278, 77] on input "True" at bounding box center [274, 74] width 6 height 5
radio input "true"
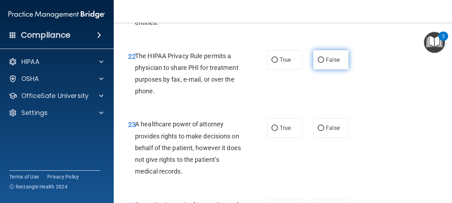
click at [321, 70] on label "False" at bounding box center [331, 60] width 36 height 20
click at [321, 63] on input "False" at bounding box center [321, 60] width 6 height 5
radio input "true"
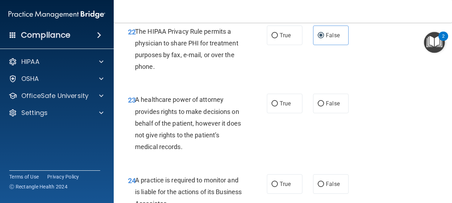
scroll to position [1670, 0]
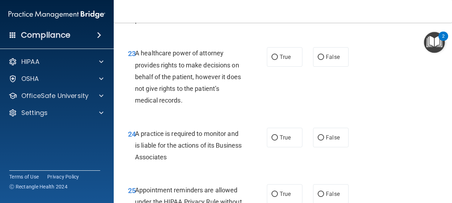
drag, startPoint x: 305, startPoint y: 152, endPoint x: 281, endPoint y: 126, distance: 35.2
click at [281, 119] on div "23 A healthcare power of attorney provides rights to make decisions on behalf o…" at bounding box center [283, 78] width 321 height 80
click at [283, 67] on label "True" at bounding box center [285, 57] width 36 height 20
click at [278, 60] on input "True" at bounding box center [274, 57] width 6 height 5
radio input "true"
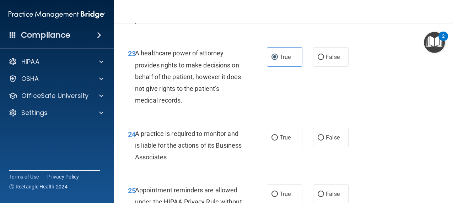
scroll to position [1706, 0]
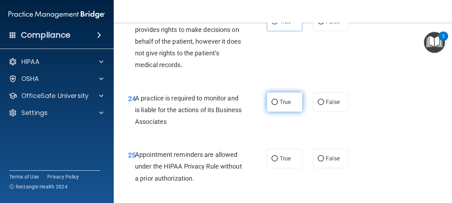
click at [284, 112] on label "True" at bounding box center [285, 102] width 36 height 20
click at [278, 105] on input "True" at bounding box center [274, 102] width 6 height 5
radio input "true"
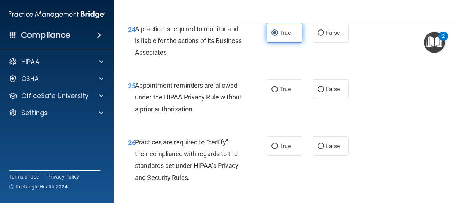
scroll to position [1777, 0]
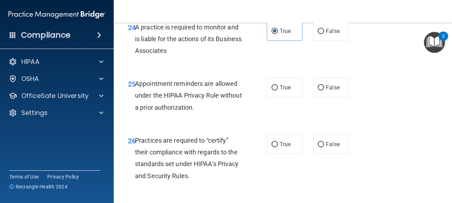
drag, startPoint x: 285, startPoint y: 137, endPoint x: 257, endPoint y: 138, distance: 28.1
click at [257, 117] on div "25 Appointment reminders are allowed under the HIPAA Privacy Rule without a pri…" at bounding box center [197, 97] width 160 height 39
click at [280, 97] on label "True" at bounding box center [285, 88] width 36 height 20
click at [278, 91] on input "True" at bounding box center [274, 87] width 6 height 5
radio input "true"
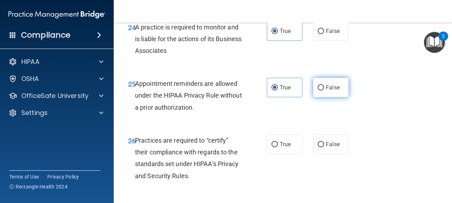
click at [318, 91] on input "False" at bounding box center [321, 87] width 6 height 5
radio input "true"
radio input "false"
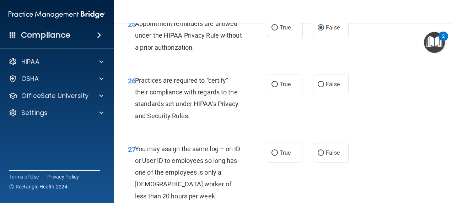
scroll to position [1848, 0]
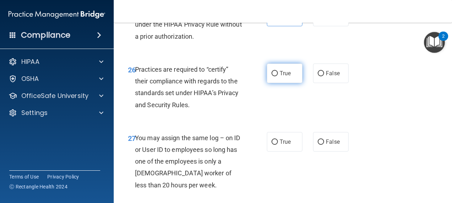
click at [286, 77] on span "True" at bounding box center [285, 73] width 11 height 7
click at [278, 76] on input "True" at bounding box center [274, 73] width 6 height 5
radio input "true"
drag, startPoint x: 286, startPoint y: 108, endPoint x: 280, endPoint y: 136, distance: 29.1
click at [280, 123] on div "26 Practices are required to “certify” their compliance with regards to the sta…" at bounding box center [283, 89] width 321 height 69
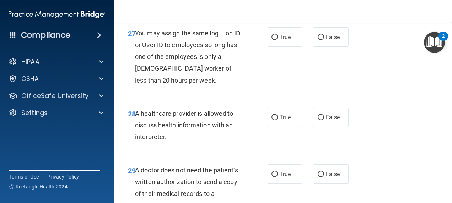
scroll to position [1955, 0]
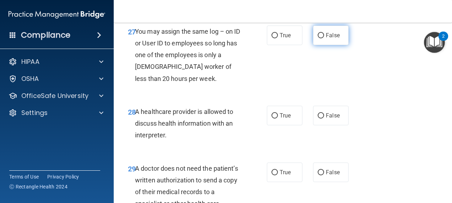
click at [313, 45] on label "False" at bounding box center [331, 36] width 36 height 20
click at [318, 38] on input "False" at bounding box center [321, 35] width 6 height 5
radio input "true"
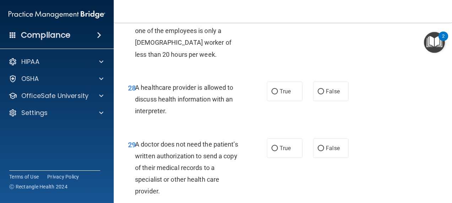
scroll to position [1990, 0]
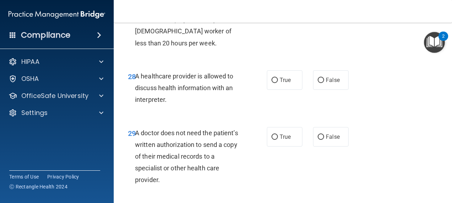
drag, startPoint x: 222, startPoint y: 122, endPoint x: 212, endPoint y: 137, distance: 17.4
click at [200, 106] on div "A healthcare provider is allowed to discuss health information with an interpre…" at bounding box center [191, 88] width 112 height 36
click at [288, 90] on label "True" at bounding box center [285, 80] width 36 height 20
click at [278, 83] on input "True" at bounding box center [274, 80] width 6 height 5
radio input "true"
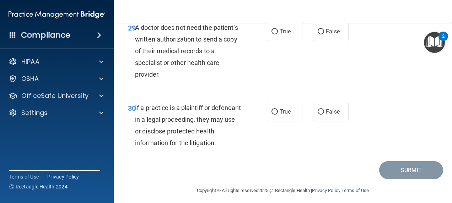
scroll to position [2097, 0]
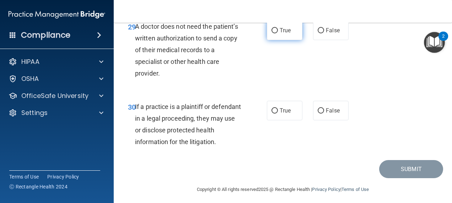
click at [280, 34] on span "True" at bounding box center [285, 30] width 11 height 7
click at [278, 33] on input "True" at bounding box center [274, 30] width 6 height 5
radio input "true"
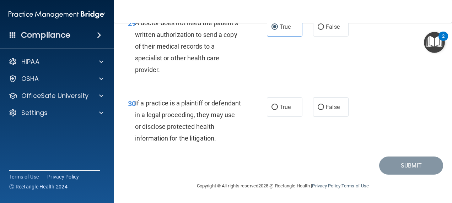
scroll to position [2135, 0]
click at [319, 112] on label "False" at bounding box center [331, 107] width 36 height 20
click at [319, 110] on input "False" at bounding box center [321, 107] width 6 height 5
radio input "true"
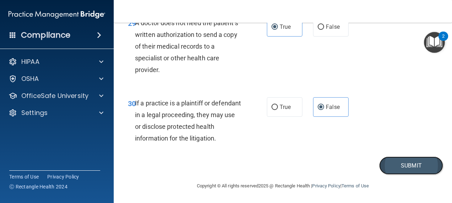
click at [397, 165] on button "Submit" at bounding box center [411, 166] width 64 height 18
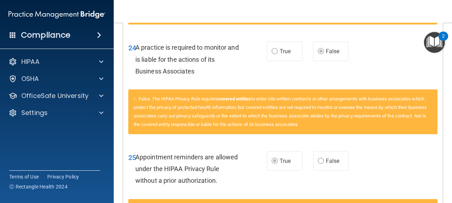
scroll to position [1279, 0]
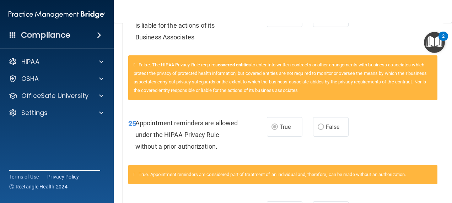
drag, startPoint x: 318, startPoint y: 112, endPoint x: 286, endPoint y: 112, distance: 31.3
click at [286, 108] on div "False. The HIPAA Privacy Rule requires covered entities to enter into written c…" at bounding box center [283, 81] width 320 height 53
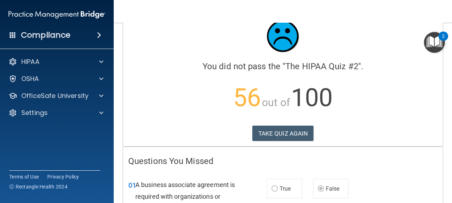
scroll to position [0, 0]
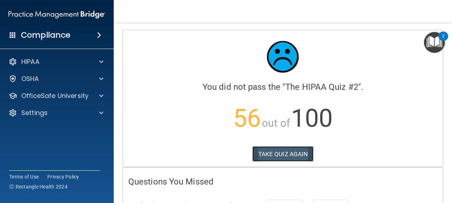
click at [277, 152] on button "TAKE QUIZ AGAIN" at bounding box center [282, 154] width 61 height 16
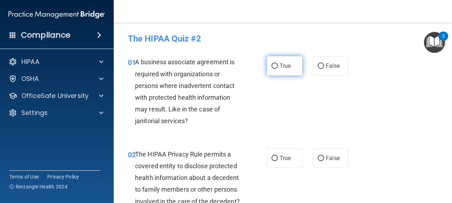
click at [280, 68] on span "True" at bounding box center [285, 66] width 11 height 7
click at [278, 68] on input "True" at bounding box center [274, 66] width 6 height 5
radio input "true"
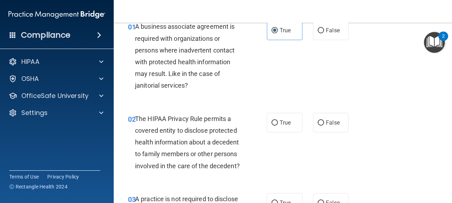
scroll to position [71, 0]
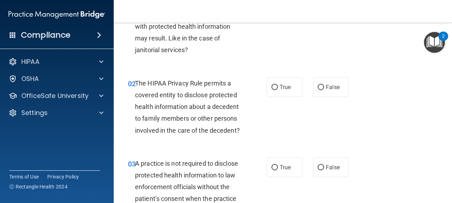
drag, startPoint x: 177, startPoint y: 122, endPoint x: 158, endPoint y: 138, distance: 23.7
click at [158, 136] on div "The HIPAA Privacy Rule permits a covered entity to disclose protected health in…" at bounding box center [191, 106] width 112 height 59
click at [284, 87] on span "True" at bounding box center [285, 87] width 11 height 7
click at [278, 87] on input "True" at bounding box center [274, 87] width 6 height 5
radio input "true"
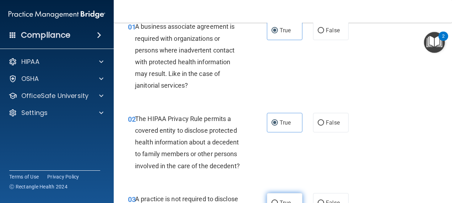
scroll to position [0, 0]
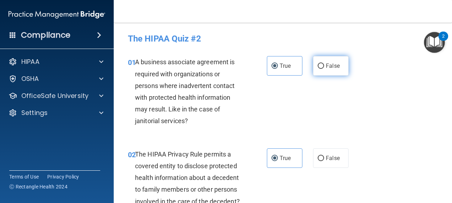
click at [322, 64] on label "False" at bounding box center [331, 66] width 36 height 20
click at [322, 64] on input "False" at bounding box center [321, 66] width 6 height 5
radio input "true"
radio input "false"
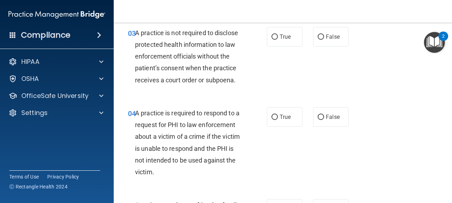
scroll to position [213, 0]
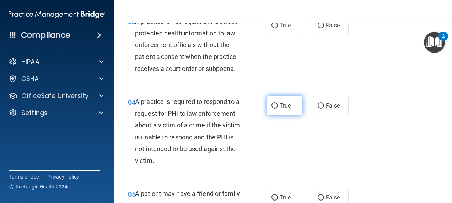
click at [297, 114] on label "True" at bounding box center [285, 106] width 36 height 20
click at [278, 109] on input "True" at bounding box center [274, 105] width 6 height 5
radio input "true"
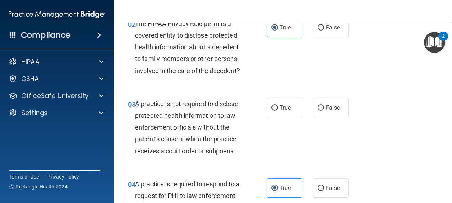
scroll to position [142, 0]
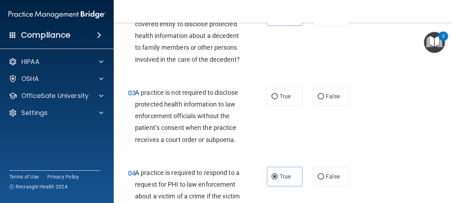
drag, startPoint x: 167, startPoint y: 117, endPoint x: 142, endPoint y: 114, distance: 25.4
click at [142, 115] on span "A practice is not required to disclose protected health information to law enfo…" at bounding box center [186, 116] width 103 height 55
click at [290, 104] on label "True" at bounding box center [285, 97] width 36 height 20
click at [278, 100] on input "True" at bounding box center [274, 96] width 6 height 5
radio input "true"
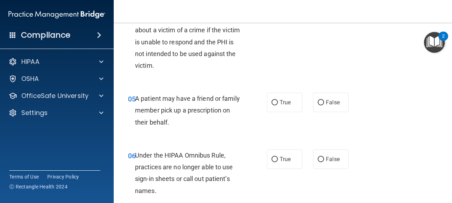
scroll to position [320, 0]
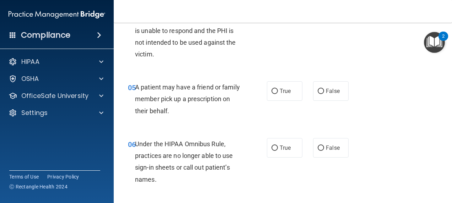
drag, startPoint x: 319, startPoint y: 102, endPoint x: 292, endPoint y: 134, distance: 41.6
click at [292, 129] on div "05 A patient may have a friend or family member pick up a prescription on their…" at bounding box center [283, 100] width 321 height 57
click at [294, 101] on label "True" at bounding box center [285, 91] width 36 height 20
click at [278, 94] on input "True" at bounding box center [274, 91] width 6 height 5
radio input "true"
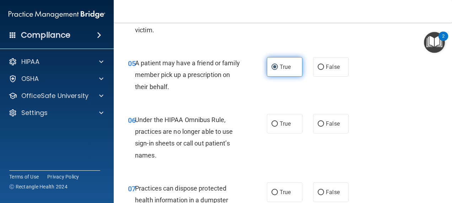
scroll to position [355, 0]
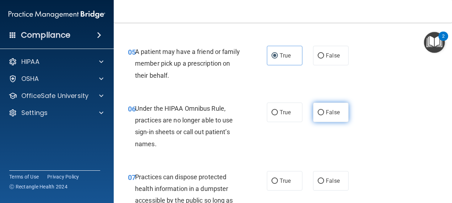
click at [327, 116] on span "False" at bounding box center [333, 112] width 14 height 7
click at [324, 115] on input "False" at bounding box center [321, 112] width 6 height 5
radio input "true"
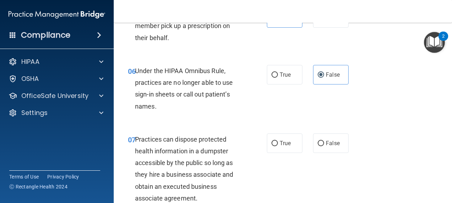
scroll to position [426, 0]
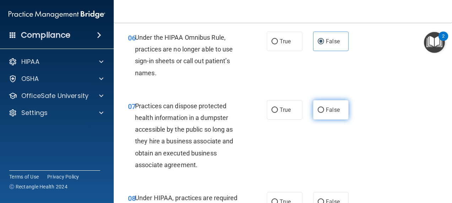
click at [325, 116] on label "False" at bounding box center [331, 110] width 36 height 20
click at [324, 113] on input "False" at bounding box center [321, 110] width 6 height 5
radio input "true"
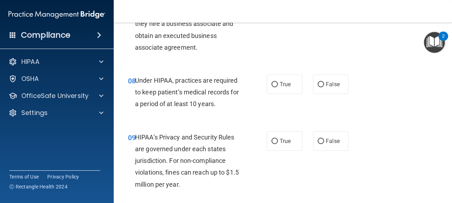
scroll to position [533, 0]
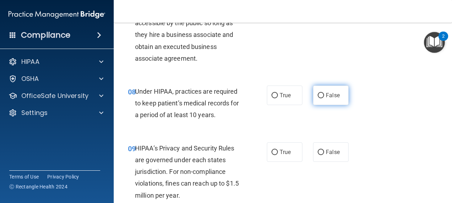
click at [324, 101] on label "False" at bounding box center [331, 96] width 36 height 20
click at [324, 98] on input "False" at bounding box center [321, 95] width 6 height 5
radio input "true"
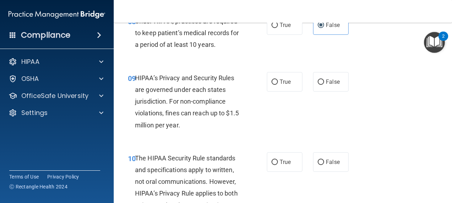
scroll to position [604, 0]
drag, startPoint x: 188, startPoint y: 112, endPoint x: 182, endPoint y: 112, distance: 5.3
drag, startPoint x: 182, startPoint y: 112, endPoint x: 356, endPoint y: 131, distance: 174.6
click at [355, 133] on div "09 HIPAA’s Privacy and Security Rules are governed under each states jurisdicti…" at bounding box center [283, 103] width 321 height 80
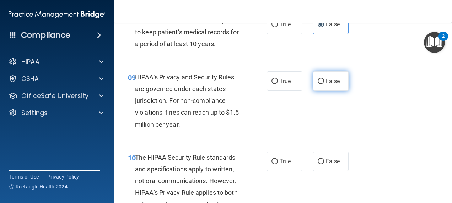
click at [331, 85] on span "False" at bounding box center [333, 81] width 14 height 7
click at [324, 84] on input "False" at bounding box center [321, 81] width 6 height 5
radio input "true"
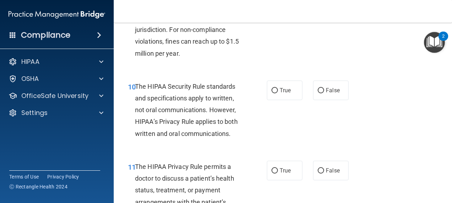
scroll to position [711, 0]
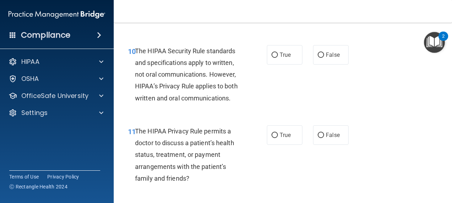
drag, startPoint x: 210, startPoint y: 80, endPoint x: 183, endPoint y: 86, distance: 27.1
drag, startPoint x: 183, startPoint y: 86, endPoint x: 165, endPoint y: 87, distance: 18.5
click at [165, 87] on span "The HIPAA Security Rule standards and specifications apply to written, not oral…" at bounding box center [186, 74] width 103 height 55
click at [276, 65] on label "True" at bounding box center [285, 55] width 36 height 20
click at [276, 58] on input "True" at bounding box center [274, 55] width 6 height 5
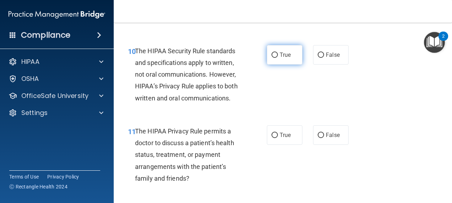
radio input "true"
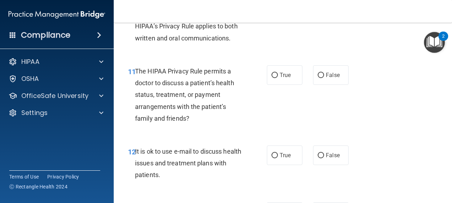
scroll to position [782, 0]
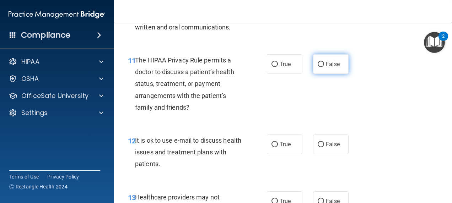
click at [326, 68] on span "False" at bounding box center [333, 64] width 14 height 7
click at [324, 67] on input "False" at bounding box center [321, 64] width 6 height 5
radio input "true"
drag, startPoint x: 306, startPoint y: 91, endPoint x: 296, endPoint y: 97, distance: 11.5
drag, startPoint x: 296, startPoint y: 97, endPoint x: 203, endPoint y: 123, distance: 96.8
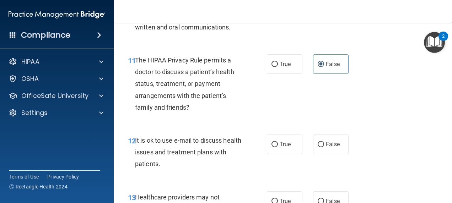
click at [203, 113] on div "The HIPAA Privacy Rule permits a doctor to discuss a patient’s health status, t…" at bounding box center [191, 83] width 112 height 59
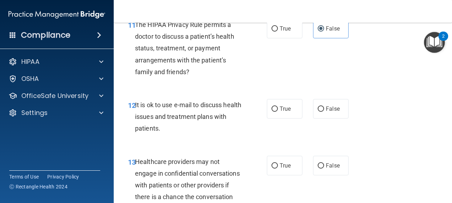
scroll to position [853, 0]
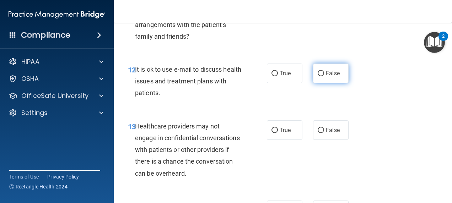
click at [330, 83] on label "False" at bounding box center [331, 74] width 36 height 20
click at [324, 76] on input "False" at bounding box center [321, 73] width 6 height 5
radio input "true"
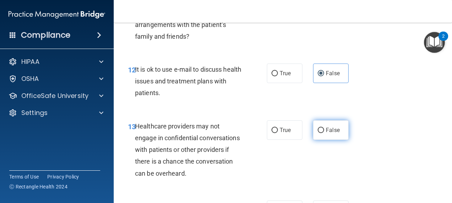
click at [318, 133] on input "False" at bounding box center [321, 130] width 6 height 5
radio input "true"
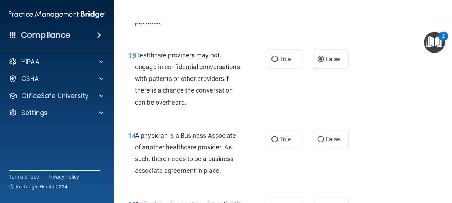
scroll to position [959, 0]
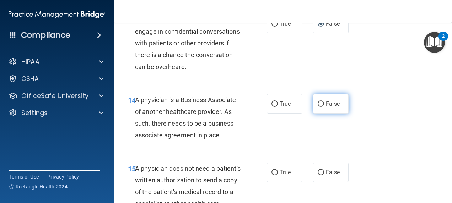
click at [329, 107] on span "False" at bounding box center [333, 104] width 14 height 7
click at [324, 107] on input "False" at bounding box center [321, 104] width 6 height 5
radio input "true"
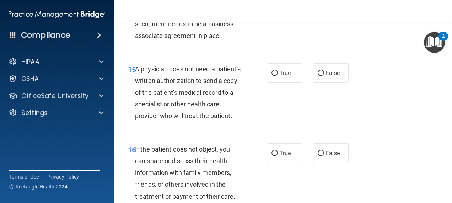
scroll to position [1066, 0]
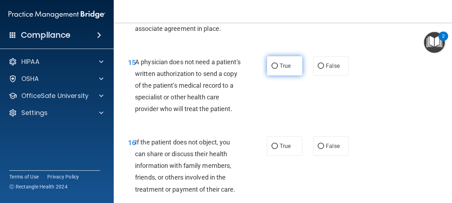
click at [292, 76] on label "True" at bounding box center [285, 66] width 36 height 20
click at [278, 69] on input "True" at bounding box center [274, 66] width 6 height 5
radio input "true"
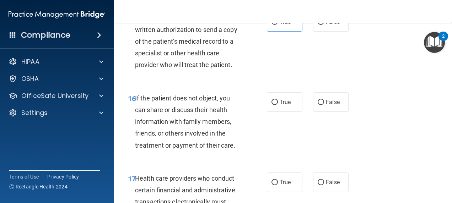
scroll to position [1137, 0]
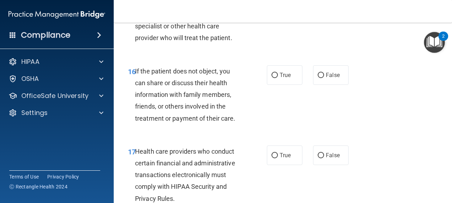
drag, startPoint x: 197, startPoint y: 101, endPoint x: 323, endPoint y: 130, distance: 129.5
click at [326, 131] on div "16 If the patient does not object, you can share or discuss their health inform…" at bounding box center [283, 97] width 321 height 80
click at [260, 102] on div "16 If the patient does not object, you can share or discuss their health inform…" at bounding box center [197, 96] width 160 height 63
click at [267, 85] on label "True" at bounding box center [285, 75] width 36 height 20
click at [271, 78] on input "True" at bounding box center [274, 75] width 6 height 5
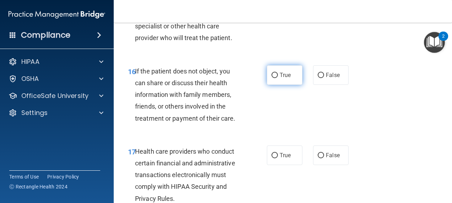
radio input "true"
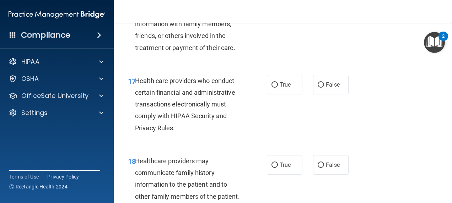
scroll to position [1208, 0]
drag, startPoint x: 185, startPoint y: 130, endPoint x: 155, endPoint y: 127, distance: 29.6
click at [155, 127] on span "Health care providers who conduct certain financial and administrative transact…" at bounding box center [185, 104] width 100 height 55
click at [288, 88] on span "True" at bounding box center [285, 84] width 11 height 7
click at [278, 87] on input "True" at bounding box center [274, 84] width 6 height 5
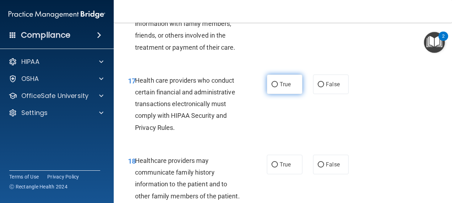
radio input "true"
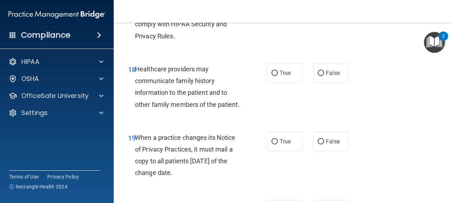
scroll to position [1315, 0]
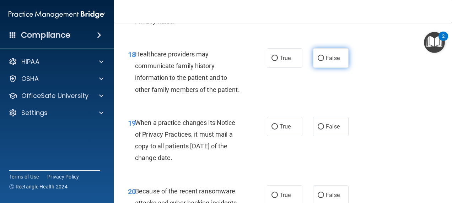
click at [334, 61] on span "False" at bounding box center [333, 58] width 14 height 7
click at [324, 61] on input "False" at bounding box center [321, 58] width 6 height 5
radio input "true"
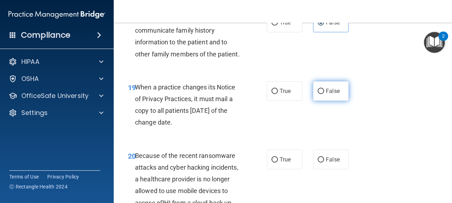
click at [318, 101] on label "False" at bounding box center [331, 91] width 36 height 20
click at [318, 94] on input "False" at bounding box center [321, 91] width 6 height 5
radio input "true"
drag, startPoint x: 237, startPoint y: 131, endPoint x: 227, endPoint y: 132, distance: 10.4
drag, startPoint x: 227, startPoint y: 132, endPoint x: 222, endPoint y: 151, distance: 20.1
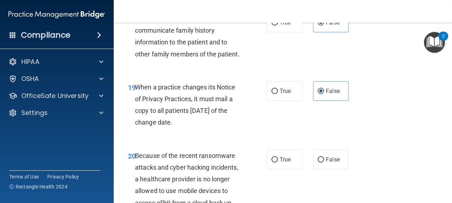
click at [222, 129] on div "When a practice changes its Notice of Privacy Practices, it must mail a copy to…" at bounding box center [191, 104] width 112 height 47
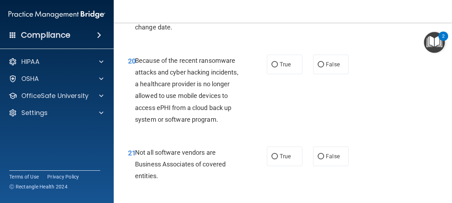
scroll to position [1457, 0]
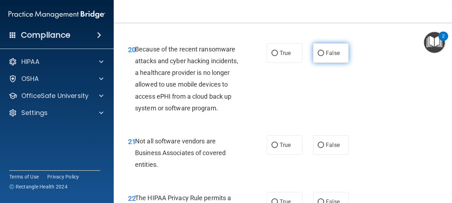
click at [318, 63] on label "False" at bounding box center [331, 53] width 36 height 20
click at [318, 56] on input "False" at bounding box center [321, 53] width 6 height 5
radio input "true"
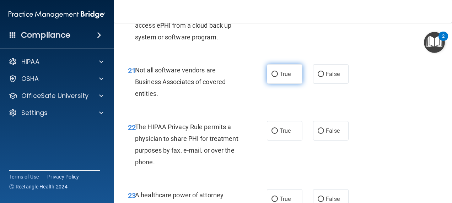
click at [290, 84] on label "True" at bounding box center [285, 74] width 36 height 20
click at [278, 77] on input "True" at bounding box center [274, 74] width 6 height 5
radio input "true"
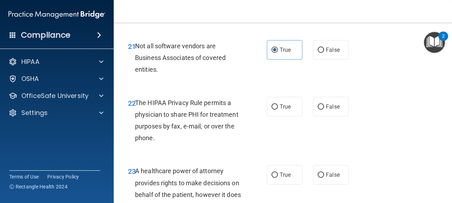
scroll to position [1564, 0]
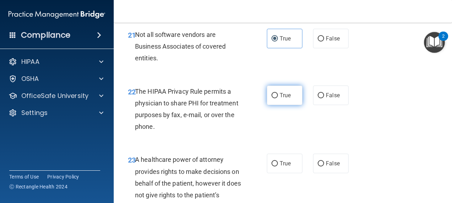
click at [287, 99] on span "True" at bounding box center [285, 95] width 11 height 7
click at [278, 98] on input "True" at bounding box center [274, 95] width 6 height 5
radio input "true"
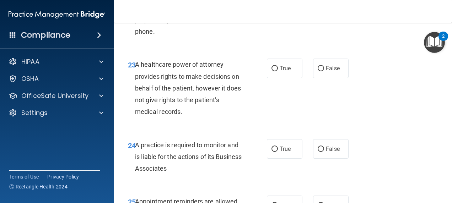
scroll to position [1670, 0]
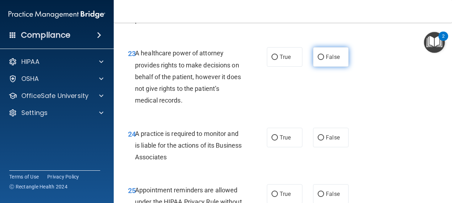
click at [318, 60] on input "False" at bounding box center [321, 57] width 6 height 5
radio input "true"
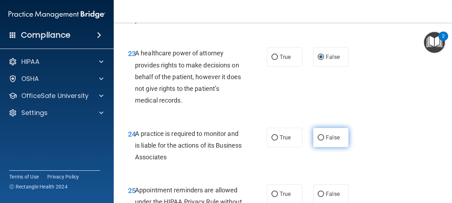
click at [328, 147] on label "False" at bounding box center [331, 138] width 36 height 20
click at [324, 141] on input "False" at bounding box center [321, 137] width 6 height 5
radio input "true"
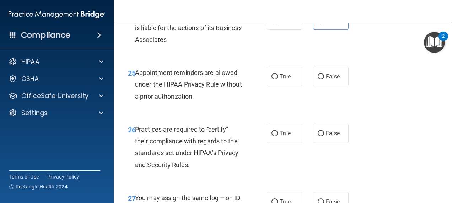
scroll to position [1777, 0]
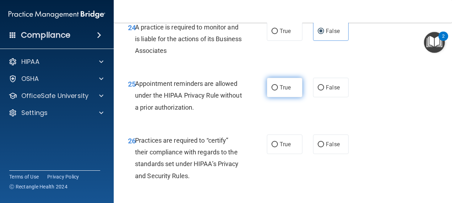
click at [288, 97] on label "True" at bounding box center [285, 88] width 36 height 20
click at [278, 91] on input "True" at bounding box center [274, 87] width 6 height 5
radio input "true"
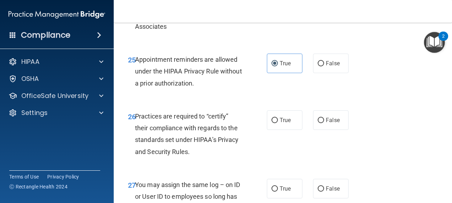
scroll to position [1812, 0]
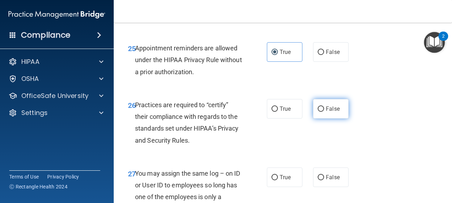
click at [319, 112] on input "False" at bounding box center [321, 109] width 6 height 5
radio input "true"
drag, startPoint x: 319, startPoint y: 143, endPoint x: 302, endPoint y: 171, distance: 33.3
click at [302, 159] on div "26 Practices are required to “certify” their compliance with regards to the sta…" at bounding box center [283, 124] width 321 height 69
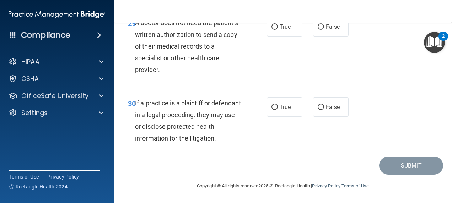
scroll to position [2132, 0]
click at [276, 112] on label "True" at bounding box center [285, 107] width 36 height 20
click at [276, 110] on input "True" at bounding box center [274, 107] width 6 height 5
radio input "true"
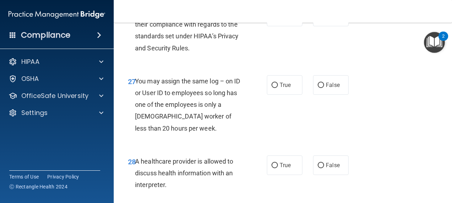
scroll to position [1883, 0]
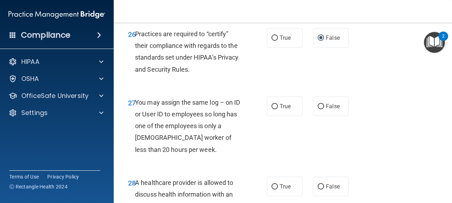
drag, startPoint x: 168, startPoint y: 156, endPoint x: 164, endPoint y: 156, distance: 3.9
drag, startPoint x: 164, startPoint y: 156, endPoint x: 327, endPoint y: 146, distance: 163.1
click at [327, 116] on label "False" at bounding box center [331, 107] width 36 height 20
click at [324, 109] on input "False" at bounding box center [321, 106] width 6 height 5
radio input "true"
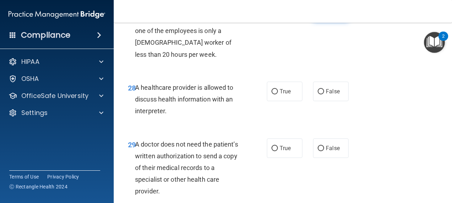
scroll to position [1990, 0]
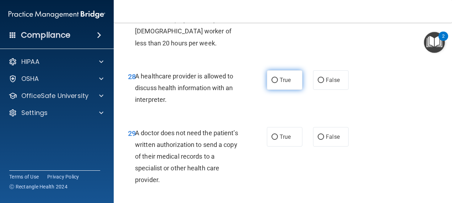
click at [274, 90] on label "True" at bounding box center [285, 80] width 36 height 20
click at [274, 83] on input "True" at bounding box center [274, 80] width 6 height 5
radio input "true"
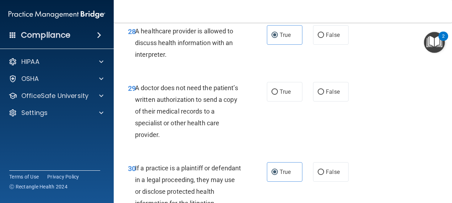
scroll to position [2061, 0]
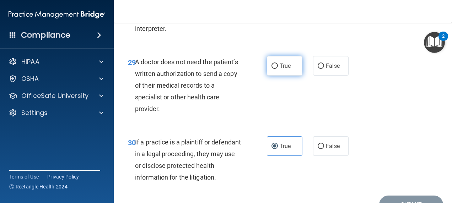
click at [271, 69] on input "True" at bounding box center [274, 66] width 6 height 5
radio input "true"
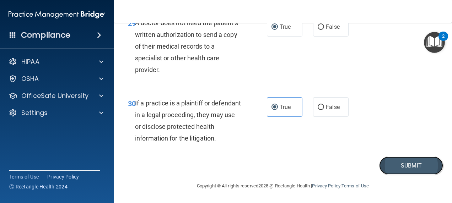
click at [394, 165] on button "Submit" at bounding box center [411, 166] width 64 height 18
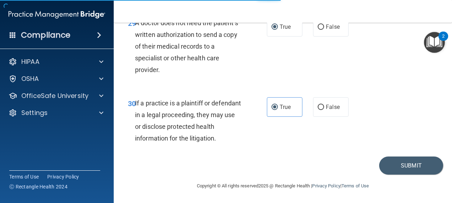
drag, startPoint x: 394, startPoint y: 165, endPoint x: 293, endPoint y: 163, distance: 101.6
click at [293, 163] on div "Submit" at bounding box center [283, 166] width 321 height 18
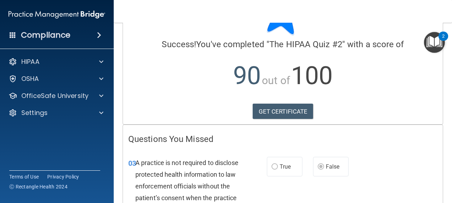
scroll to position [36, 0]
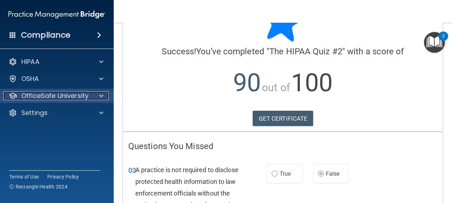
click at [104, 98] on div at bounding box center [100, 96] width 18 height 9
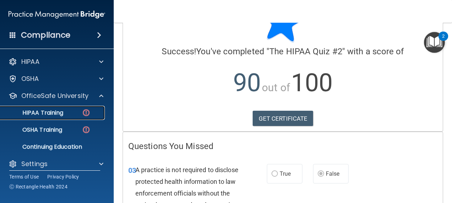
click at [48, 116] on p "HIPAA Training" at bounding box center [34, 112] width 59 height 7
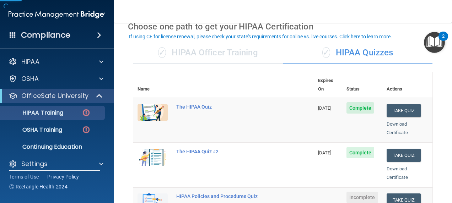
drag, startPoint x: 48, startPoint y: 116, endPoint x: 284, endPoint y: 76, distance: 238.9
click at [284, 76] on th at bounding box center [243, 85] width 142 height 26
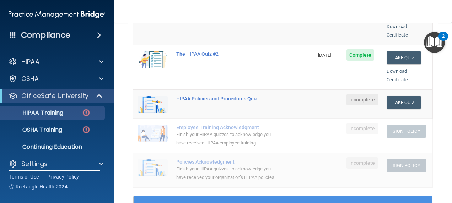
scroll to position [142, 0]
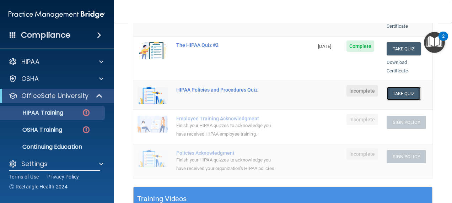
click at [387, 87] on button "Take Quiz" at bounding box center [404, 93] width 34 height 13
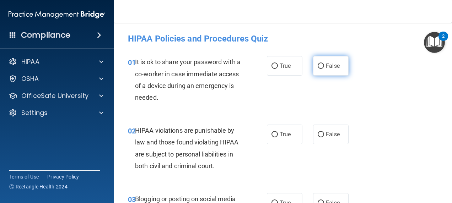
click at [314, 66] on label "False" at bounding box center [331, 66] width 36 height 20
click at [318, 66] on input "False" at bounding box center [321, 66] width 6 height 5
radio input "true"
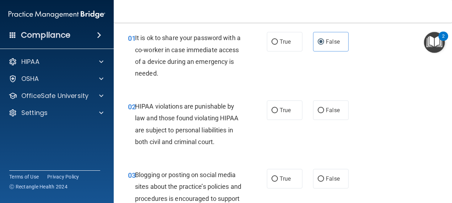
scroll to position [36, 0]
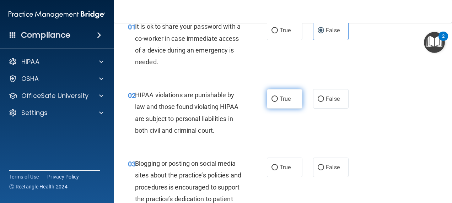
click at [282, 95] on label "True" at bounding box center [285, 99] width 36 height 20
click at [278, 97] on input "True" at bounding box center [274, 99] width 6 height 5
radio input "true"
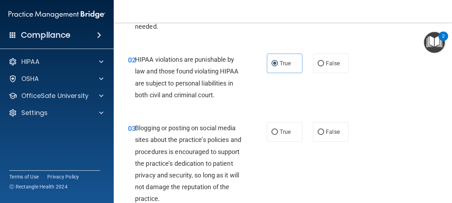
scroll to position [107, 0]
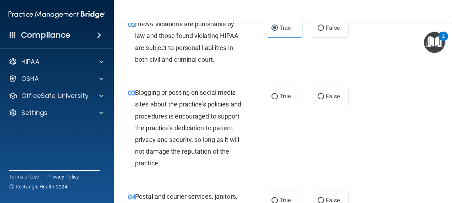
click at [169, 125] on span "Blogging or posting on social media sites about the practice’s policies and pro…" at bounding box center [188, 128] width 106 height 78
click at [288, 96] on span "True" at bounding box center [285, 96] width 11 height 7
click at [278, 96] on input "True" at bounding box center [274, 96] width 6 height 5
radio input "true"
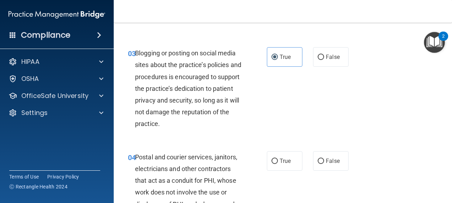
scroll to position [213, 0]
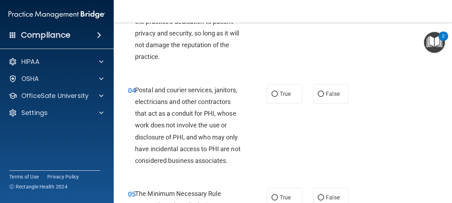
drag, startPoint x: 203, startPoint y: 113, endPoint x: 346, endPoint y: 143, distance: 145.9
click at [346, 143] on div "04 Postal and courier services, janitors, electricians and other contractors th…" at bounding box center [283, 127] width 321 height 104
click at [296, 92] on label "True" at bounding box center [285, 94] width 36 height 20
click at [278, 92] on input "True" at bounding box center [274, 94] width 6 height 5
radio input "true"
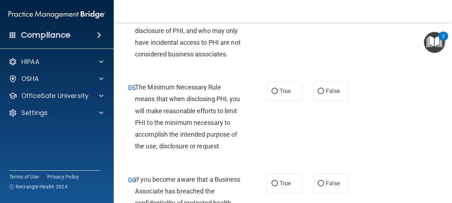
scroll to position [355, 0]
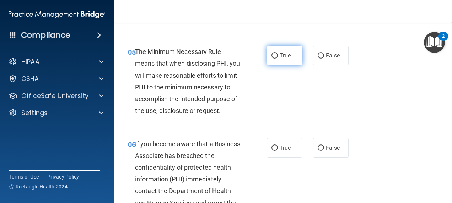
click at [284, 59] on span "True" at bounding box center [285, 55] width 11 height 7
click at [278, 59] on input "True" at bounding box center [274, 55] width 6 height 5
radio input "true"
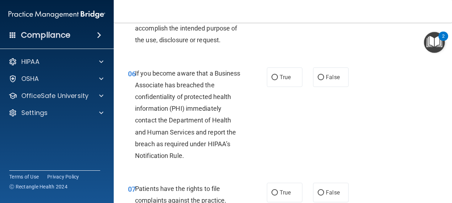
scroll to position [426, 0]
drag, startPoint x: 294, startPoint y: 116, endPoint x: 267, endPoint y: 125, distance: 28.2
click at [267, 125] on div "06 If you become aware that a Business Associate has breached the confidentiali…" at bounding box center [197, 116] width 160 height 98
drag, startPoint x: 200, startPoint y: 101, endPoint x: 377, endPoint y: 150, distance: 184.0
click at [377, 150] on div "06 If you become aware that a Business Associate has breached the confidentiali…" at bounding box center [283, 116] width 321 height 116
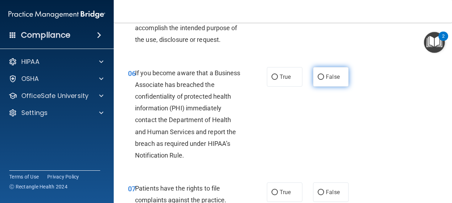
click at [329, 80] on span "False" at bounding box center [333, 77] width 14 height 7
click at [324, 80] on input "False" at bounding box center [321, 77] width 6 height 5
radio input "true"
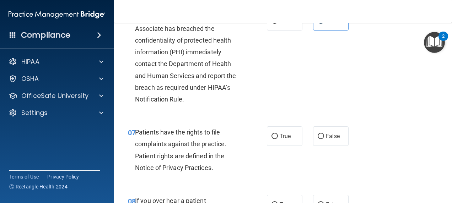
scroll to position [533, 0]
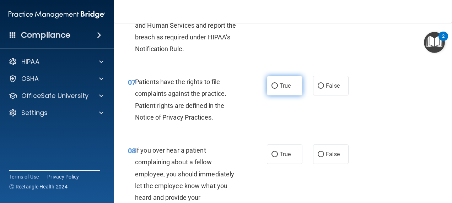
click at [294, 96] on label "True" at bounding box center [285, 86] width 36 height 20
click at [278, 89] on input "True" at bounding box center [274, 86] width 6 height 5
radio input "true"
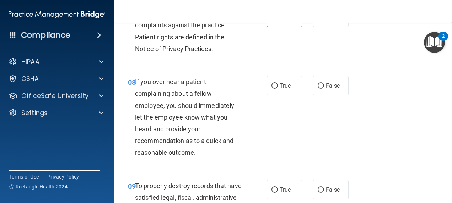
scroll to position [604, 0]
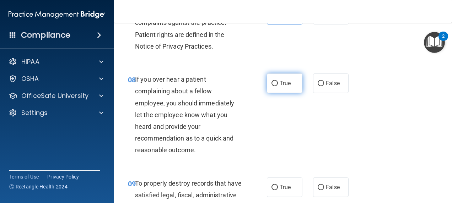
click at [281, 93] on label "True" at bounding box center [285, 84] width 36 height 20
click at [278, 86] on input "True" at bounding box center [274, 83] width 6 height 5
radio input "true"
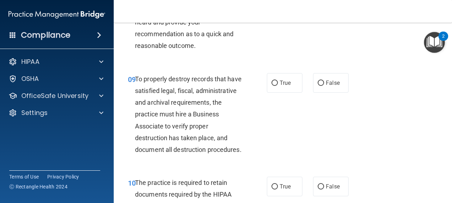
scroll to position [711, 0]
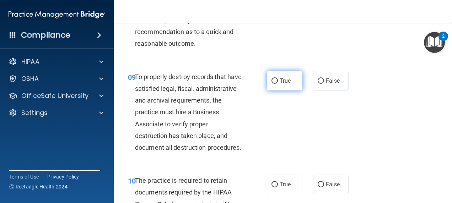
click at [276, 91] on label "True" at bounding box center [285, 81] width 36 height 20
click at [276, 84] on input "True" at bounding box center [274, 81] width 6 height 5
radio input "true"
drag, startPoint x: 276, startPoint y: 102, endPoint x: 249, endPoint y: 127, distance: 36.0
click at [249, 127] on div "09 To properly destroy records that have satisfied legal, fiscal, administrativ…" at bounding box center [197, 114] width 160 height 86
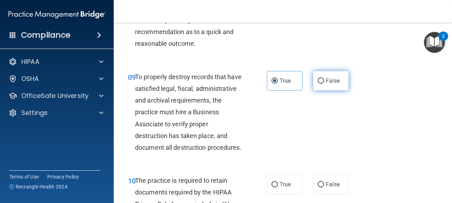
click at [327, 84] on span "False" at bounding box center [333, 80] width 14 height 7
click at [324, 84] on input "False" at bounding box center [321, 81] width 6 height 5
radio input "true"
radio input "false"
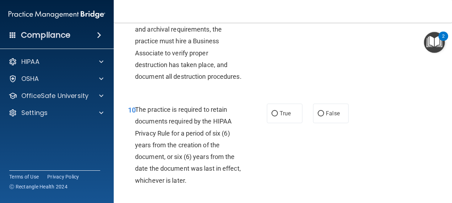
scroll to position [817, 0]
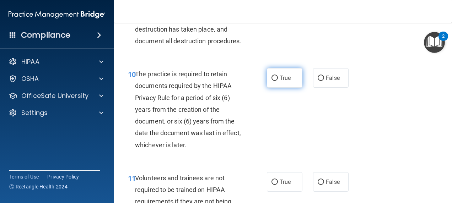
click at [275, 88] on label "True" at bounding box center [285, 78] width 36 height 20
click at [275, 81] on input "True" at bounding box center [274, 78] width 6 height 5
radio input "true"
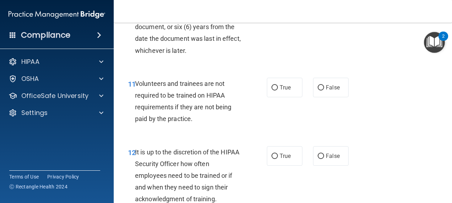
scroll to position [959, 0]
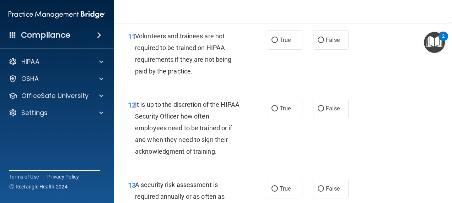
drag, startPoint x: 318, startPoint y: 78, endPoint x: 271, endPoint y: 120, distance: 62.7
click at [271, 90] on div "11 Volunteers and trainees are not required to be trained on HIPAA requirements…" at bounding box center [283, 55] width 321 height 69
click at [318, 43] on input "False" at bounding box center [321, 40] width 6 height 5
radio input "true"
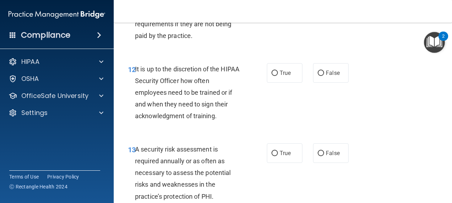
scroll to position [1031, 0]
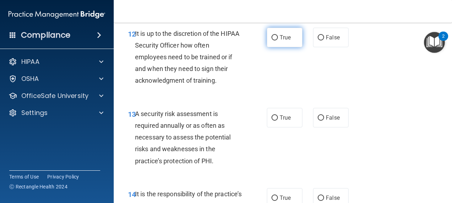
click at [284, 41] on span "True" at bounding box center [285, 37] width 11 height 7
click at [278, 41] on input "True" at bounding box center [274, 37] width 6 height 5
radio input "true"
drag, startPoint x: 305, startPoint y: 149, endPoint x: 301, endPoint y: 143, distance: 6.5
drag, startPoint x: 301, startPoint y: 143, endPoint x: 294, endPoint y: 130, distance: 15.3
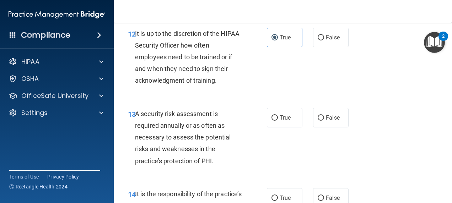
click at [294, 99] on div "12 It is up to the discretion of the HIPAA Security Officer how often employees…" at bounding box center [283, 59] width 321 height 80
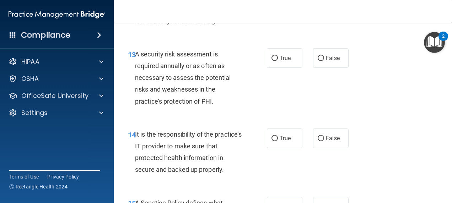
scroll to position [1102, 0]
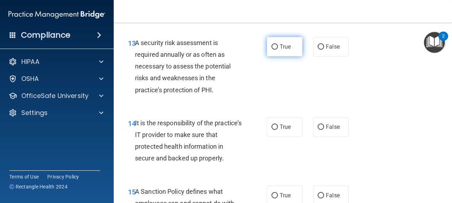
click at [277, 57] on label "True" at bounding box center [285, 47] width 36 height 20
click at [277, 50] on input "True" at bounding box center [274, 46] width 6 height 5
radio input "true"
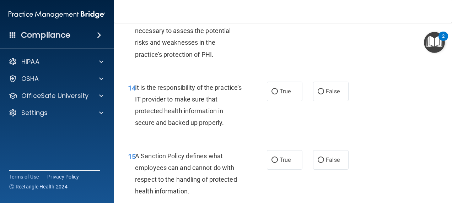
scroll to position [1173, 0]
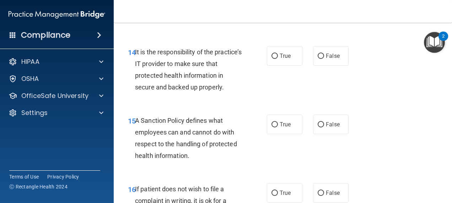
drag, startPoint x: 307, startPoint y: 169, endPoint x: 280, endPoint y: 131, distance: 46.1
click at [280, 106] on div "14 It is the responsibility of the practice’s IT provider to make sure that pro…" at bounding box center [283, 71] width 321 height 69
click at [289, 66] on label "True" at bounding box center [285, 56] width 36 height 20
click at [278, 59] on input "True" at bounding box center [274, 56] width 6 height 5
radio input "true"
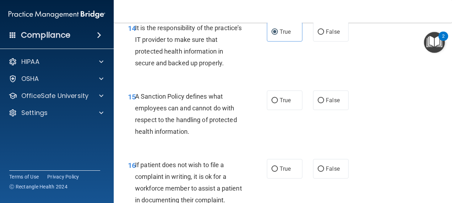
scroll to position [1208, 0]
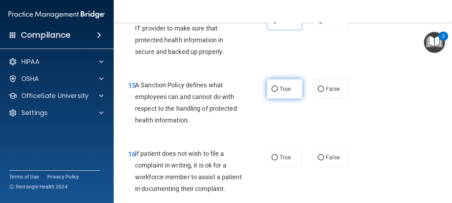
click at [273, 92] on input "True" at bounding box center [274, 89] width 6 height 5
radio input "true"
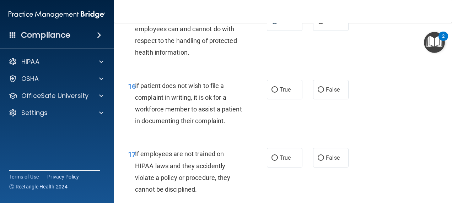
scroll to position [1279, 0]
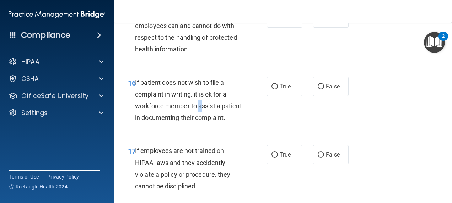
drag, startPoint x: 189, startPoint y: 135, endPoint x: 200, endPoint y: 141, distance: 12.4
click at [200, 122] on span "If patient does not wish to file a complaint in writing, it is ok for a workfor…" at bounding box center [188, 100] width 107 height 43
drag, startPoint x: 200, startPoint y: 141, endPoint x: 312, endPoint y: 163, distance: 113.7
click at [312, 136] on div "16 If patient does not wish to file a complaint in writing, it is ok for a work…" at bounding box center [283, 102] width 321 height 69
drag, startPoint x: 312, startPoint y: 163, endPoint x: 305, endPoint y: 164, distance: 7.2
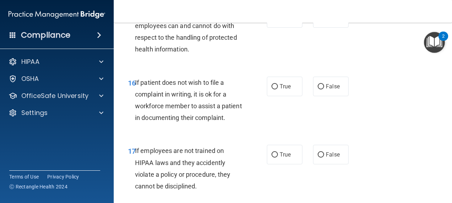
click at [305, 136] on div "16 If patient does not wish to file a complaint in writing, it is ok for a work…" at bounding box center [283, 102] width 321 height 69
click at [328, 96] on label "False" at bounding box center [331, 87] width 36 height 20
click at [324, 90] on input "False" at bounding box center [321, 86] width 6 height 5
radio input "true"
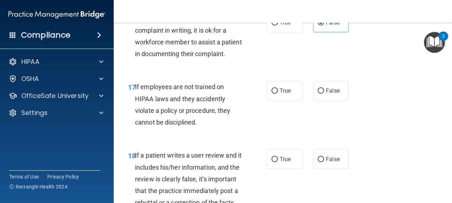
scroll to position [1350, 0]
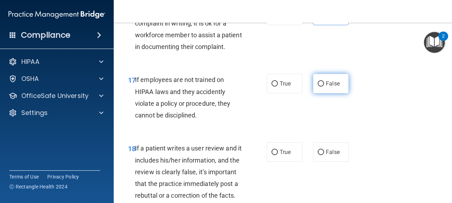
click at [323, 93] on label "False" at bounding box center [331, 84] width 36 height 20
click at [323, 87] on input "False" at bounding box center [321, 83] width 6 height 5
radio input "true"
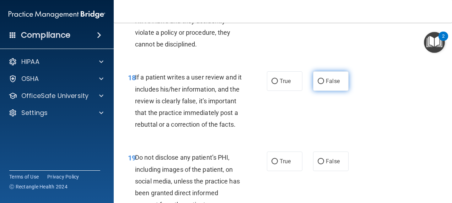
click at [330, 85] on span "False" at bounding box center [333, 81] width 14 height 7
click at [324, 84] on input "False" at bounding box center [321, 81] width 6 height 5
radio input "true"
drag, startPoint x: 328, startPoint y: 136, endPoint x: 305, endPoint y: 161, distance: 34.0
drag, startPoint x: 305, startPoint y: 161, endPoint x: 300, endPoint y: 162, distance: 5.8
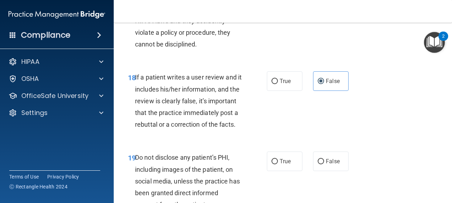
click at [300, 143] on div "18 If a patient writes a user review and it includes his/her information, and t…" at bounding box center [283, 103] width 321 height 80
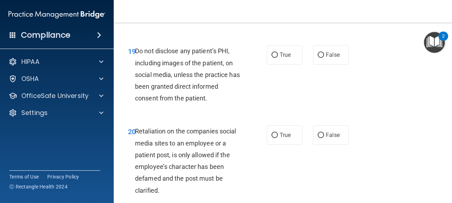
drag, startPoint x: 211, startPoint y: 144, endPoint x: 250, endPoint y: 148, distance: 39.3
click at [250, 108] on div "19 Do not disclose any patient’s PHI, including images of the patient, on socia…" at bounding box center [197, 76] width 160 height 63
click at [274, 65] on label "True" at bounding box center [285, 55] width 36 height 20
click at [274, 58] on input "True" at bounding box center [274, 55] width 6 height 5
radio input "true"
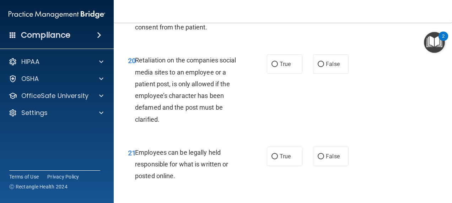
scroll to position [1635, 0]
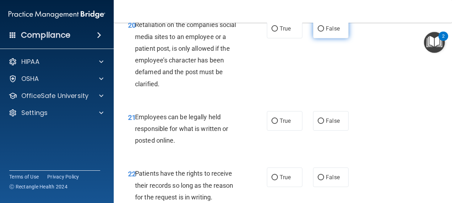
click at [330, 38] on label "False" at bounding box center [331, 29] width 36 height 20
click at [324, 32] on input "False" at bounding box center [321, 28] width 6 height 5
radio input "true"
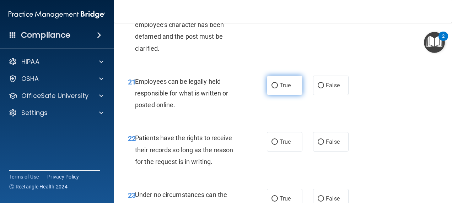
click at [290, 95] on label "True" at bounding box center [285, 86] width 36 height 20
click at [278, 88] on input "True" at bounding box center [274, 85] width 6 height 5
radio input "true"
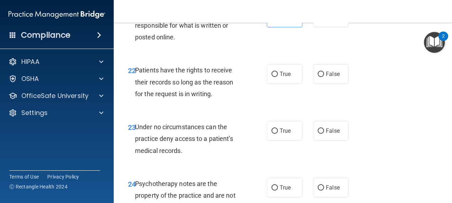
scroll to position [1741, 0]
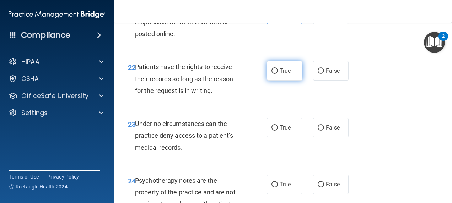
click at [274, 74] on input "True" at bounding box center [274, 71] width 6 height 5
radio input "true"
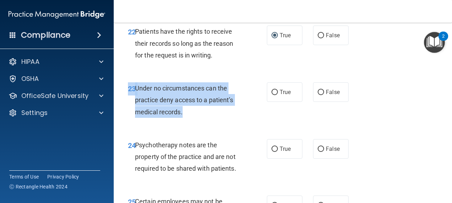
drag, startPoint x: 305, startPoint y: 160, endPoint x: 275, endPoint y: 177, distance: 34.9
click at [275, 130] on div "23 Under no circumstances can the practice deny access to a patient’s medical r…" at bounding box center [283, 102] width 321 height 57
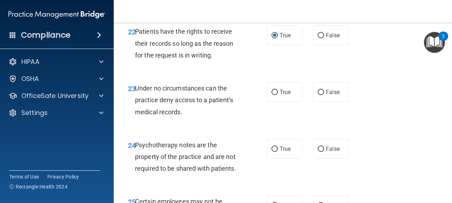
drag, startPoint x: 275, startPoint y: 177, endPoint x: 301, endPoint y: 171, distance: 27.3
click at [301, 130] on div "23 Under no circumstances can the practice deny access to a patient’s medical r…" at bounding box center [283, 102] width 321 height 57
click at [283, 96] on span "True" at bounding box center [285, 92] width 11 height 7
click at [278, 95] on input "True" at bounding box center [274, 92] width 6 height 5
radio input "true"
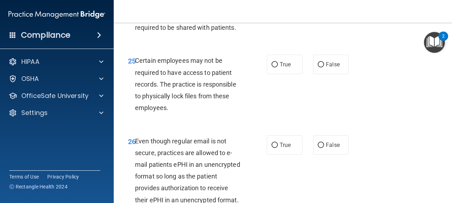
scroll to position [1919, 0]
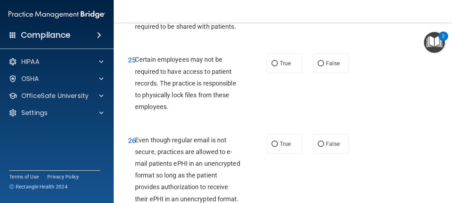
click at [321, 17] on label "False" at bounding box center [331, 7] width 36 height 20
click at [321, 10] on input "False" at bounding box center [321, 7] width 6 height 5
radio input "true"
click at [292, 73] on label "True" at bounding box center [285, 64] width 36 height 20
click at [278, 66] on input "True" at bounding box center [274, 63] width 6 height 5
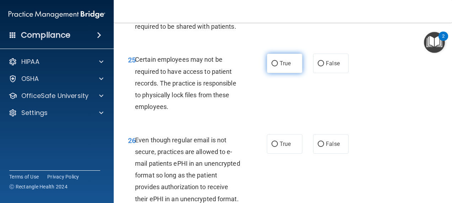
radio input "true"
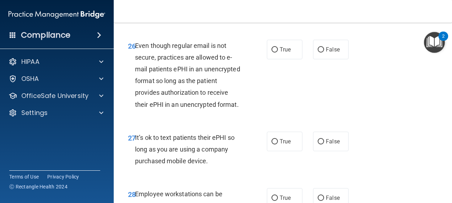
scroll to position [2026, 0]
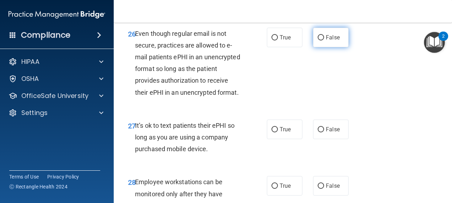
click at [316, 47] on label "False" at bounding box center [331, 38] width 36 height 20
click at [318, 41] on input "False" at bounding box center [321, 37] width 6 height 5
radio input "true"
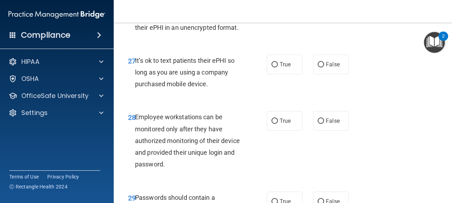
scroll to position [2061, 0]
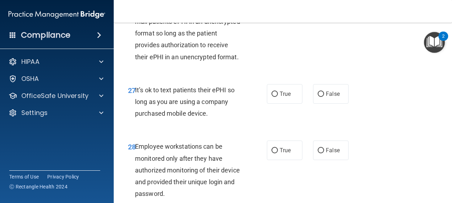
click at [281, 5] on span "True" at bounding box center [285, 2] width 11 height 7
click at [278, 5] on input "True" at bounding box center [274, 2] width 6 height 5
radio input "true"
radio input "false"
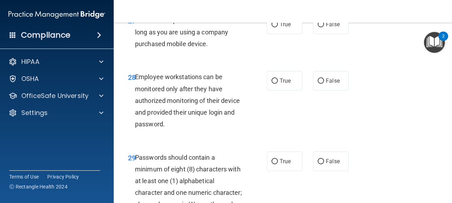
scroll to position [2132, 0]
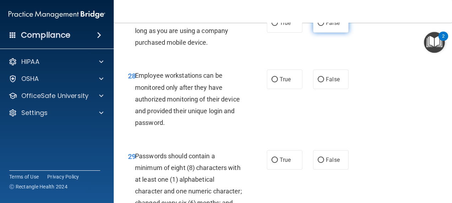
click at [326, 26] on span "False" at bounding box center [333, 23] width 14 height 7
click at [324, 26] on input "False" at bounding box center [321, 23] width 6 height 5
radio input "true"
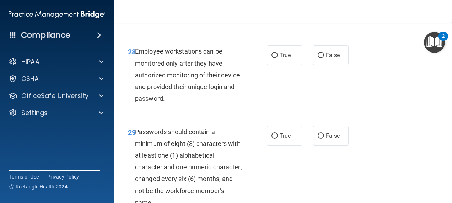
scroll to position [2168, 0]
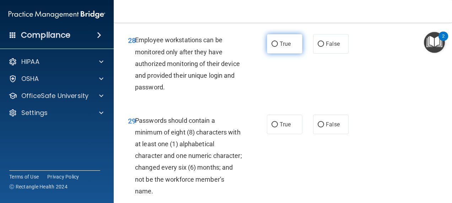
click at [277, 54] on label "True" at bounding box center [285, 44] width 36 height 20
click at [277, 47] on input "True" at bounding box center [274, 44] width 6 height 5
radio input "true"
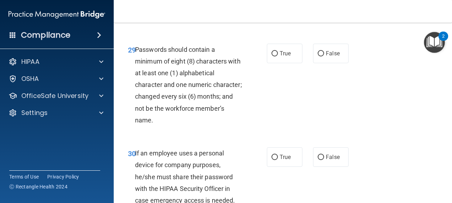
drag, startPoint x: 298, startPoint y: 167, endPoint x: 276, endPoint y: 163, distance: 22.1
click at [276, 139] on div "29 Passwords should contain a minimum of eight (8) characters with at least one…" at bounding box center [283, 87] width 321 height 104
radio input "true"
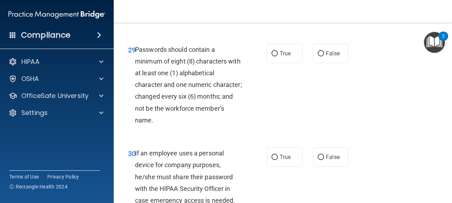
radio input "false"
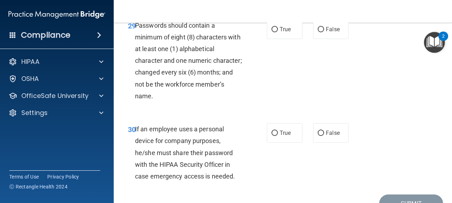
scroll to position [2274, 0]
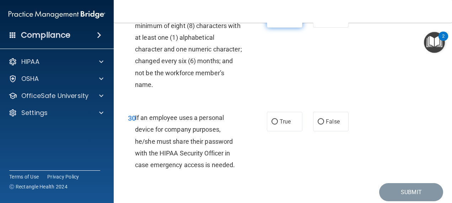
click at [284, 21] on span "True" at bounding box center [285, 18] width 11 height 7
click at [278, 21] on input "True" at bounding box center [274, 18] width 6 height 5
radio input "true"
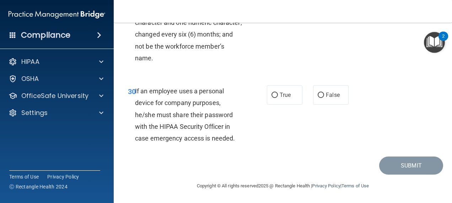
scroll to position [2372, 0]
click at [313, 99] on label "False" at bounding box center [331, 95] width 36 height 20
click at [318, 98] on input "False" at bounding box center [321, 95] width 6 height 5
radio input "true"
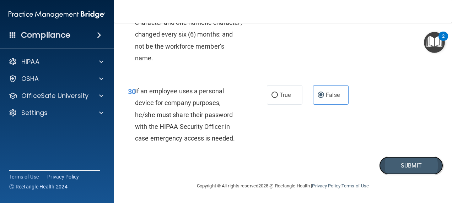
click at [397, 159] on button "Submit" at bounding box center [411, 166] width 64 height 18
drag, startPoint x: 397, startPoint y: 159, endPoint x: 306, endPoint y: 153, distance: 91.2
click at [306, 153] on div "30 If an employee uses a personal device for company purposes, he/she must shar…" at bounding box center [283, 116] width 321 height 80
click at [397, 171] on button "Submit" at bounding box center [411, 166] width 64 height 18
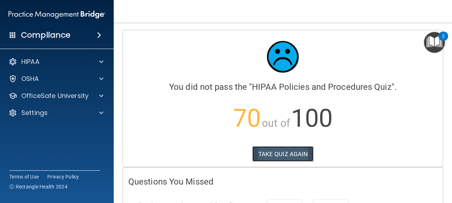
click at [282, 157] on button "TAKE QUIZ AGAIN" at bounding box center [282, 154] width 61 height 16
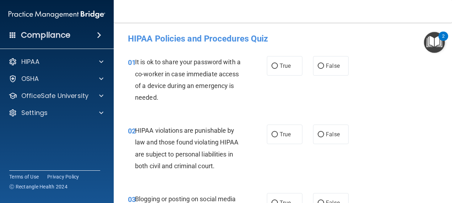
drag, startPoint x: 184, startPoint y: 78, endPoint x: 345, endPoint y: 97, distance: 161.7
click at [345, 97] on div "01 It is ok to share your password with a co-worker in case immediate access of…" at bounding box center [283, 81] width 321 height 69
click at [324, 59] on label "False" at bounding box center [331, 66] width 36 height 20
click at [324, 64] on input "False" at bounding box center [321, 66] width 6 height 5
radio input "true"
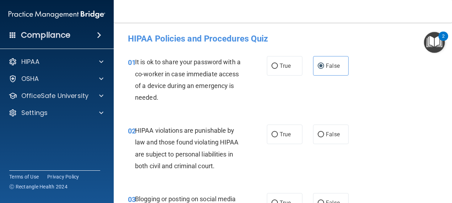
scroll to position [36, 0]
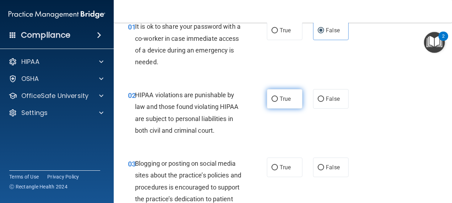
click at [271, 104] on label "True" at bounding box center [285, 99] width 36 height 20
click at [271, 102] on input "True" at bounding box center [274, 99] width 6 height 5
radio input "true"
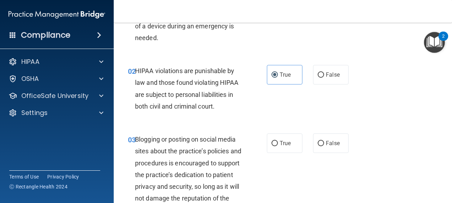
scroll to position [71, 0]
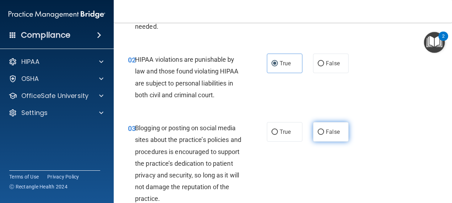
click at [326, 136] on label "False" at bounding box center [331, 132] width 36 height 20
click at [324, 135] on input "False" at bounding box center [321, 132] width 6 height 5
radio input "true"
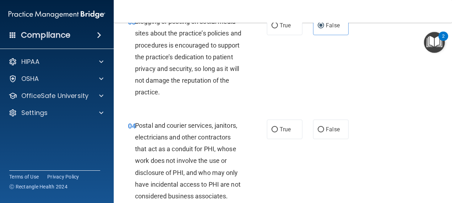
scroll to position [213, 0]
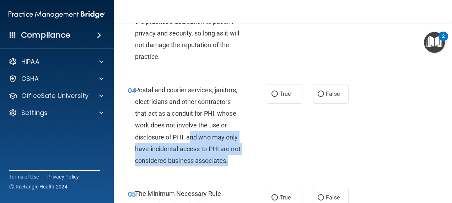
drag, startPoint x: 191, startPoint y: 136, endPoint x: 207, endPoint y: 171, distance: 37.9
click at [207, 167] on div "Postal and courier services, janitors, electricians and other contractors that …" at bounding box center [191, 125] width 112 height 83
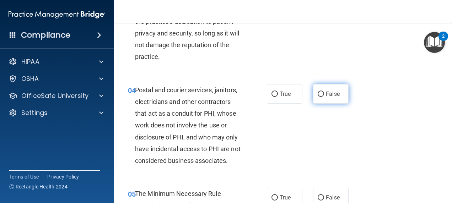
click at [330, 92] on span "False" at bounding box center [333, 94] width 14 height 7
click at [324, 92] on input "False" at bounding box center [321, 94] width 6 height 5
radio input "true"
click at [309, 126] on div "04 Postal and courier services, janitors, electricians and other contractors th…" at bounding box center [283, 127] width 321 height 104
click at [284, 97] on label "True" at bounding box center [285, 94] width 36 height 20
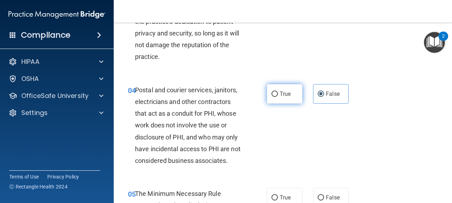
click at [278, 97] on input "True" at bounding box center [274, 94] width 6 height 5
radio input "true"
radio input "false"
drag, startPoint x: 284, startPoint y: 97, endPoint x: 273, endPoint y: 122, distance: 27.8
click at [273, 122] on div "04 Postal and courier services, janitors, electricians and other contractors th…" at bounding box center [197, 127] width 160 height 86
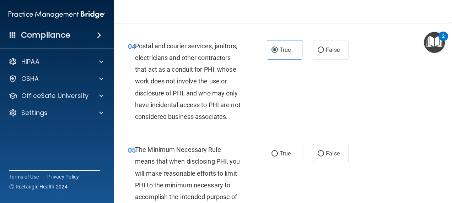
scroll to position [320, 0]
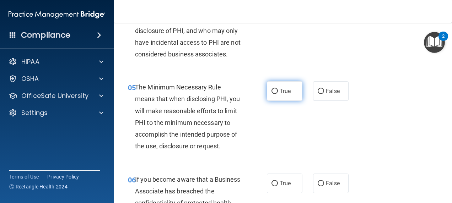
click at [282, 101] on label "True" at bounding box center [285, 91] width 36 height 20
click at [278, 94] on input "True" at bounding box center [274, 91] width 6 height 5
radio input "true"
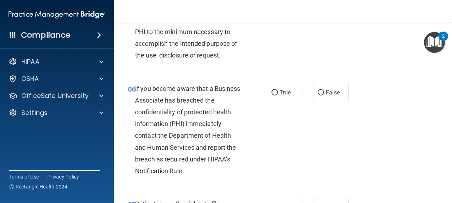
scroll to position [426, 0]
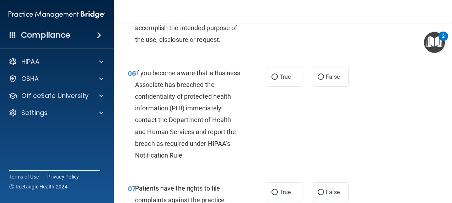
drag, startPoint x: 291, startPoint y: 88, endPoint x: 279, endPoint y: 127, distance: 40.0
click at [279, 127] on div "06 If you become aware that a Business Associate has breached the confidentiali…" at bounding box center [283, 116] width 321 height 116
click at [327, 80] on span "False" at bounding box center [333, 77] width 14 height 7
click at [324, 80] on input "False" at bounding box center [321, 77] width 6 height 5
radio input "true"
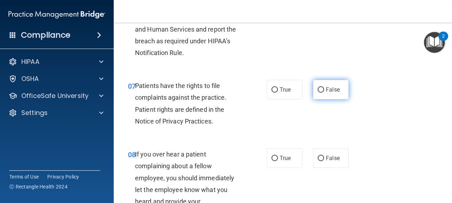
scroll to position [533, 0]
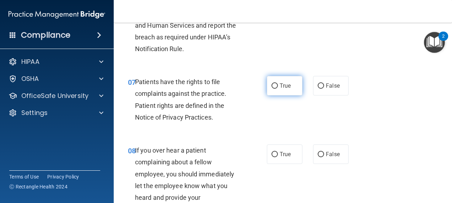
click at [281, 89] on span "True" at bounding box center [285, 85] width 11 height 7
click at [278, 89] on input "True" at bounding box center [274, 86] width 6 height 5
radio input "true"
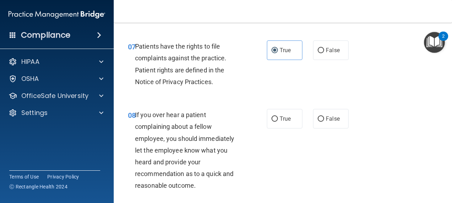
scroll to position [604, 0]
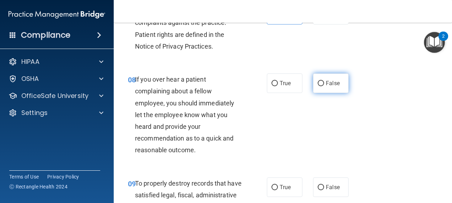
click at [314, 93] on label "False" at bounding box center [331, 84] width 36 height 20
click at [318, 86] on input "False" at bounding box center [321, 83] width 6 height 5
radio input "true"
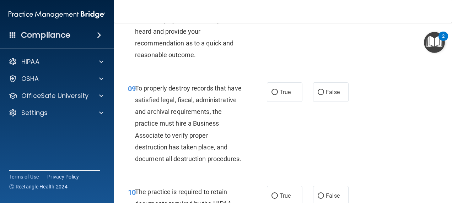
scroll to position [711, 0]
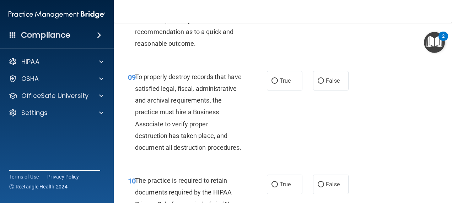
drag, startPoint x: 209, startPoint y: 100, endPoint x: 289, endPoint y: 151, distance: 95.0
drag, startPoint x: 289, startPoint y: 151, endPoint x: 285, endPoint y: 151, distance: 3.9
click at [285, 151] on div "09 To properly destroy records that have satisfied legal, fiscal, administrativ…" at bounding box center [283, 114] width 321 height 104
drag, startPoint x: 191, startPoint y: 102, endPoint x: 372, endPoint y: 136, distance: 183.9
click at [372, 136] on div "09 To properly destroy records that have satisfied legal, fiscal, administrativ…" at bounding box center [283, 114] width 321 height 104
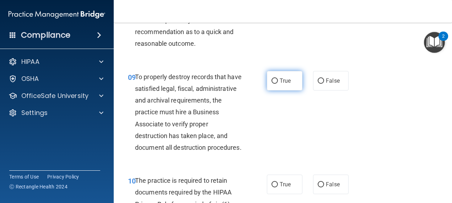
click at [287, 84] on span "True" at bounding box center [285, 80] width 11 height 7
click at [278, 84] on input "True" at bounding box center [274, 81] width 6 height 5
radio input "true"
drag, startPoint x: 238, startPoint y: 113, endPoint x: 212, endPoint y: 138, distance: 36.2
click at [212, 138] on span "To properly destroy records that have satisfied legal, fiscal, administrative a…" at bounding box center [188, 112] width 107 height 78
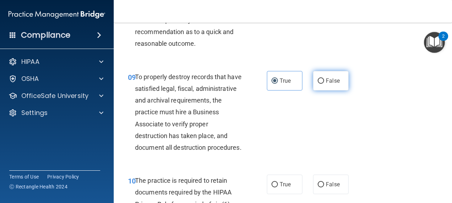
click at [318, 84] on input "False" at bounding box center [321, 81] width 6 height 5
radio input "true"
radio input "false"
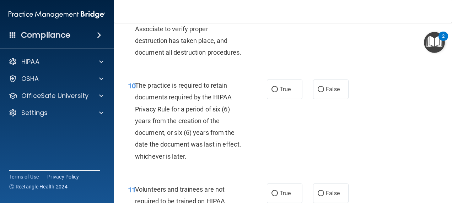
scroll to position [817, 0]
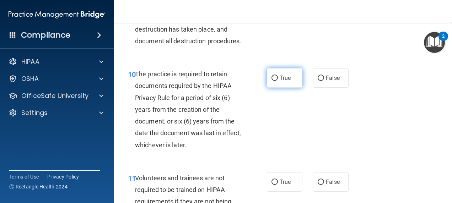
click at [292, 88] on label "True" at bounding box center [285, 78] width 36 height 20
click at [278, 81] on input "True" at bounding box center [274, 78] width 6 height 5
radio input "true"
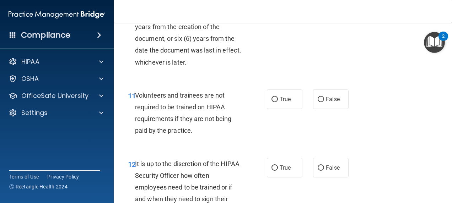
scroll to position [924, 0]
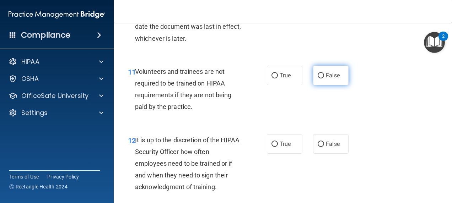
drag, startPoint x: 328, startPoint y: 111, endPoint x: 325, endPoint y: 109, distance: 3.7
click at [326, 79] on span "False" at bounding box center [333, 75] width 14 height 7
click at [324, 79] on input "False" at bounding box center [321, 75] width 6 height 5
radio input "true"
drag, startPoint x: 321, startPoint y: 109, endPoint x: 313, endPoint y: 126, distance: 18.2
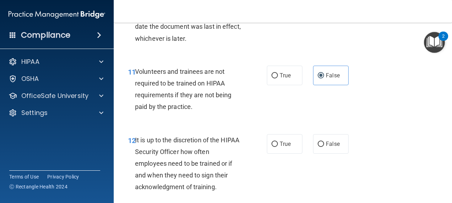
click at [301, 125] on div "11 Volunteers and trainees are not required to be trained on HIPAA requirements…" at bounding box center [283, 91] width 321 height 69
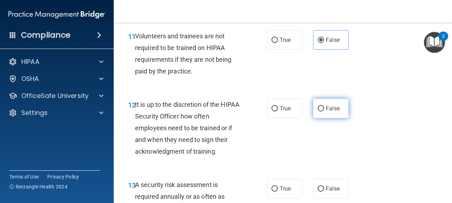
click at [313, 118] on label "False" at bounding box center [331, 109] width 36 height 20
click at [318, 112] on input "False" at bounding box center [321, 108] width 6 height 5
radio input "true"
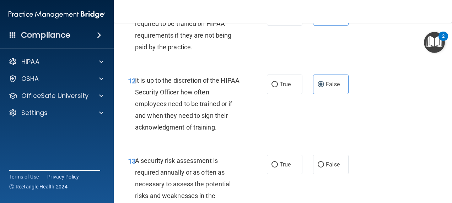
scroll to position [995, 0]
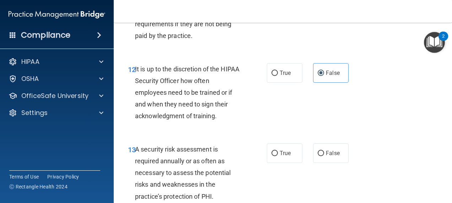
drag, startPoint x: 285, startPoint y: 169, endPoint x: 226, endPoint y: 158, distance: 59.2
click at [226, 126] on div "12 It is up to the discretion of the HIPAA Security Officer how often employees…" at bounding box center [197, 94] width 160 height 63
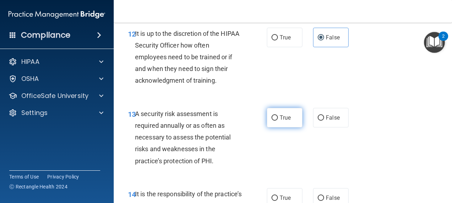
click at [276, 128] on label "True" at bounding box center [285, 118] width 36 height 20
click at [276, 121] on input "True" at bounding box center [274, 117] width 6 height 5
radio input "true"
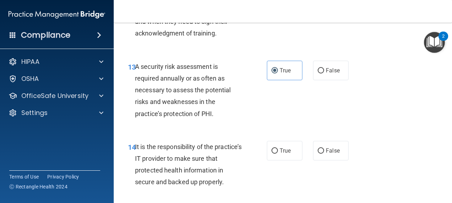
scroll to position [1137, 0]
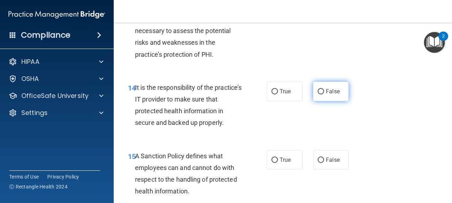
click at [326, 95] on span "False" at bounding box center [333, 91] width 14 height 7
click at [323, 95] on input "False" at bounding box center [321, 91] width 6 height 5
radio input "true"
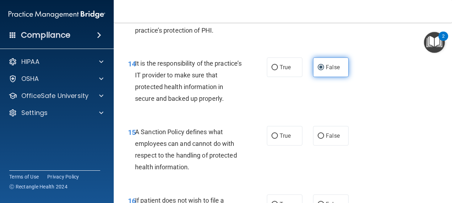
scroll to position [1173, 0]
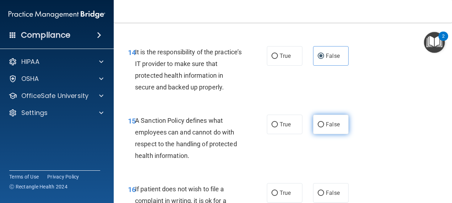
click at [327, 128] on span "False" at bounding box center [333, 124] width 14 height 7
click at [324, 128] on input "False" at bounding box center [321, 124] width 6 height 5
radio input "true"
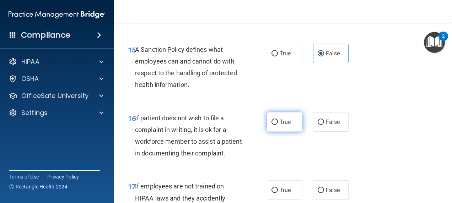
click at [293, 132] on label "True" at bounding box center [285, 122] width 36 height 20
click at [278, 125] on input "True" at bounding box center [274, 122] width 6 height 5
radio input "true"
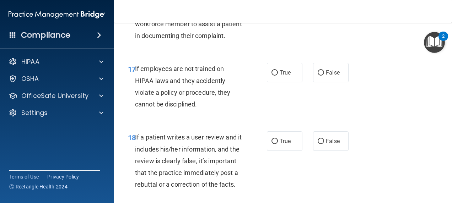
scroll to position [1350, 0]
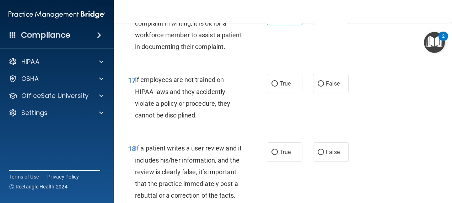
drag, startPoint x: 213, startPoint y: 149, endPoint x: 182, endPoint y: 169, distance: 36.5
click at [182, 125] on div "17 If employees are not trained on HIPAA laws and they accidently violate a pol…" at bounding box center [197, 99] width 160 height 51
click at [309, 93] on div "True False" at bounding box center [310, 84] width 86 height 20
click at [326, 93] on label "False" at bounding box center [331, 84] width 36 height 20
click at [324, 87] on input "False" at bounding box center [321, 83] width 6 height 5
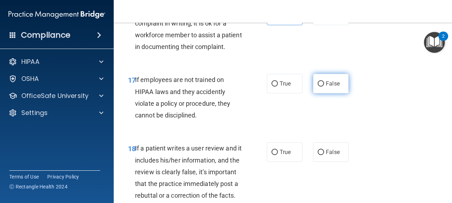
radio input "true"
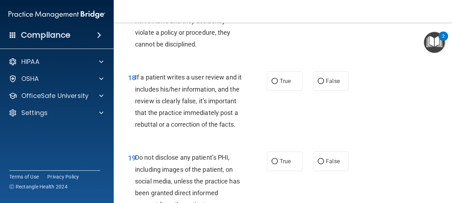
scroll to position [1457, 0]
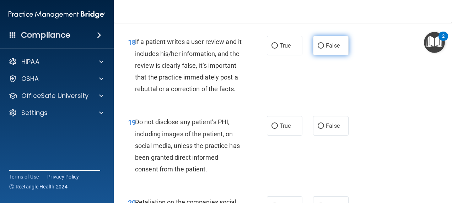
click at [326, 49] on span "False" at bounding box center [333, 45] width 14 height 7
click at [323, 49] on input "False" at bounding box center [321, 45] width 6 height 5
radio input "true"
drag, startPoint x: 322, startPoint y: 96, endPoint x: 312, endPoint y: 128, distance: 33.2
click at [312, 107] on div "18 If a patient writes a user review and it includes his/her information, and t…" at bounding box center [283, 67] width 321 height 80
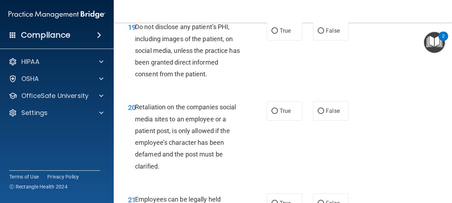
scroll to position [1564, 0]
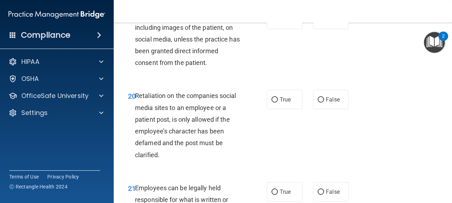
drag, startPoint x: 235, startPoint y: 106, endPoint x: 200, endPoint y: 118, distance: 36.2
click at [200, 66] on span "Do not disclose any patient’s PHI, including images of the patient, on social m…" at bounding box center [187, 39] width 105 height 55
click at [289, 29] on label "True" at bounding box center [285, 20] width 36 height 20
click at [278, 22] on input "True" at bounding box center [274, 19] width 6 height 5
radio input "true"
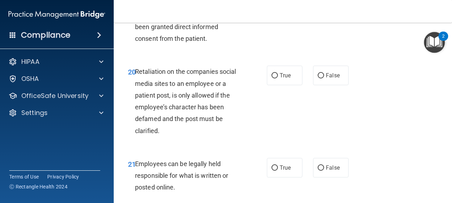
scroll to position [1635, 0]
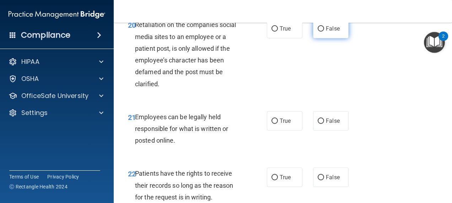
click at [318, 32] on input "False" at bounding box center [321, 28] width 6 height 5
radio input "true"
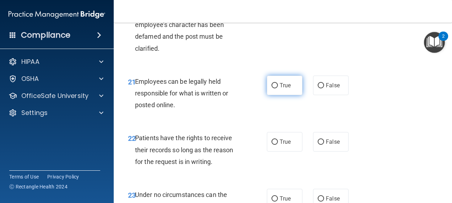
click at [284, 89] on span "True" at bounding box center [285, 85] width 11 height 7
click at [278, 88] on input "True" at bounding box center [274, 85] width 6 height 5
radio input "true"
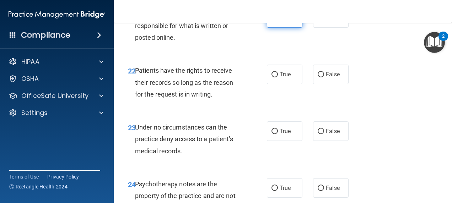
scroll to position [1741, 0]
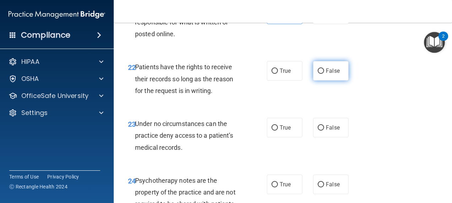
click at [313, 81] on label "False" at bounding box center [331, 71] width 36 height 20
click at [318, 74] on input "False" at bounding box center [321, 71] width 6 height 5
radio input "true"
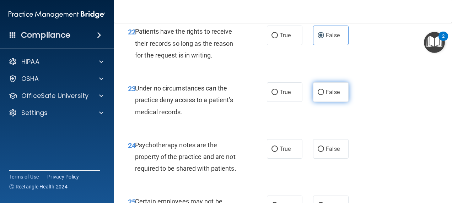
click at [314, 102] on label "False" at bounding box center [331, 92] width 36 height 20
click at [318, 95] on input "False" at bounding box center [321, 92] width 6 height 5
radio input "true"
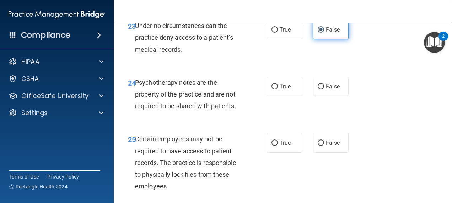
scroll to position [1883, 0]
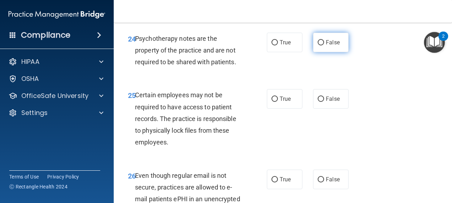
click at [324, 52] on label "False" at bounding box center [331, 43] width 36 height 20
click at [324, 45] on input "False" at bounding box center [321, 42] width 6 height 5
radio input "true"
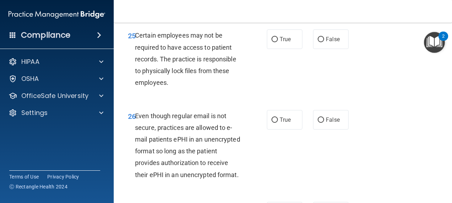
scroll to position [1955, 0]
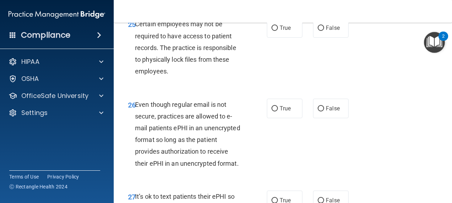
drag, startPoint x: 201, startPoint y: 95, endPoint x: 172, endPoint y: 131, distance: 45.5
click at [172, 77] on div "Certain employees may not be required to have access to patient records. The pr…" at bounding box center [191, 47] width 112 height 59
click at [286, 31] on span "True" at bounding box center [285, 28] width 11 height 7
click at [278, 31] on input "True" at bounding box center [274, 28] width 6 height 5
radio input "true"
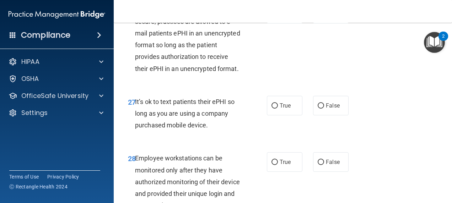
scroll to position [2061, 0]
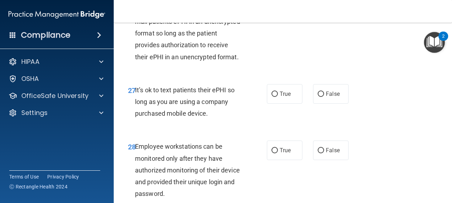
click at [280, 12] on label "True" at bounding box center [285, 2] width 36 height 20
click at [278, 5] on input "True" at bounding box center [274, 2] width 6 height 5
radio input "true"
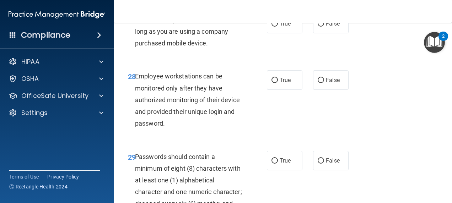
scroll to position [2132, 0]
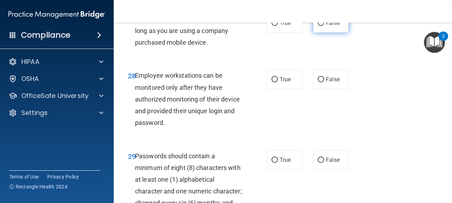
click at [323, 33] on label "False" at bounding box center [331, 23] width 36 height 20
click at [323, 26] on input "False" at bounding box center [321, 23] width 6 height 5
radio input "true"
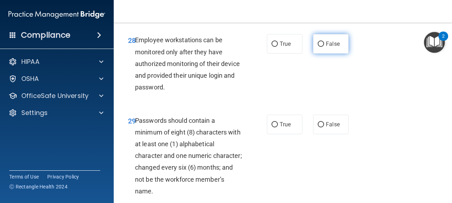
click at [328, 47] on span "False" at bounding box center [333, 44] width 14 height 7
click at [324, 47] on input "False" at bounding box center [321, 44] width 6 height 5
radio input "true"
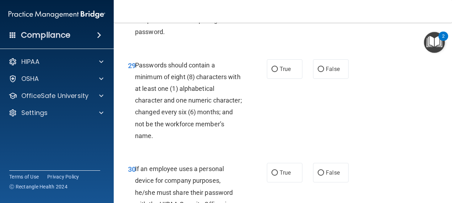
scroll to position [2239, 0]
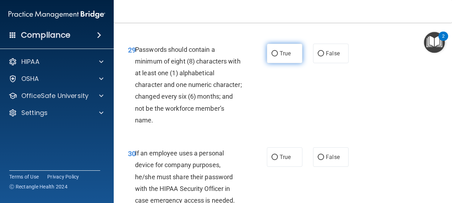
click at [282, 57] on span "True" at bounding box center [285, 53] width 11 height 7
click at [278, 57] on input "True" at bounding box center [274, 53] width 6 height 5
radio input "true"
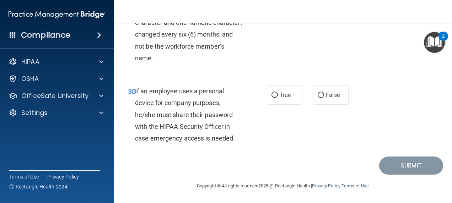
scroll to position [2345, 0]
click at [319, 98] on input "False" at bounding box center [321, 95] width 6 height 5
radio input "true"
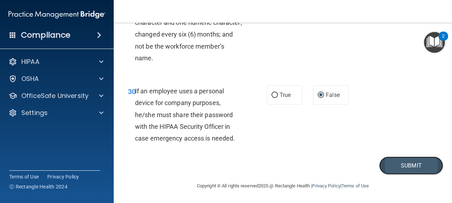
click at [416, 175] on button "Submit" at bounding box center [411, 166] width 64 height 18
drag, startPoint x: 340, startPoint y: 107, endPoint x: 366, endPoint y: 108, distance: 26.3
click at [366, 108] on div "30 If an employee uses a personal device for company purposes, he/she must shar…" at bounding box center [283, 116] width 321 height 80
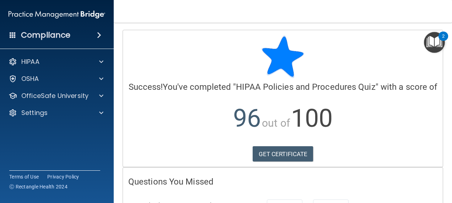
drag, startPoint x: 87, startPoint y: 110, endPoint x: 176, endPoint y: 129, distance: 90.7
click at [176, 129] on p "96 out of 100" at bounding box center [282, 119] width 309 height 46
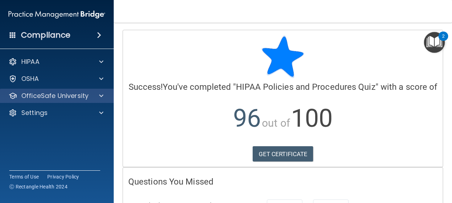
click at [103, 90] on div "OfficeSafe University" at bounding box center [57, 96] width 114 height 14
click at [102, 99] on span at bounding box center [101, 96] width 4 height 9
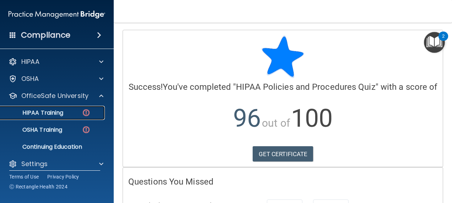
click at [59, 115] on p "HIPAA Training" at bounding box center [34, 112] width 59 height 7
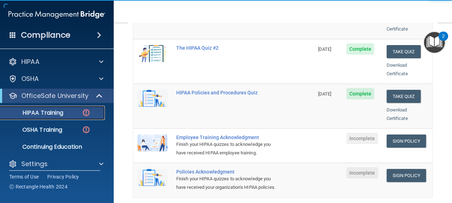
scroll to position [142, 0]
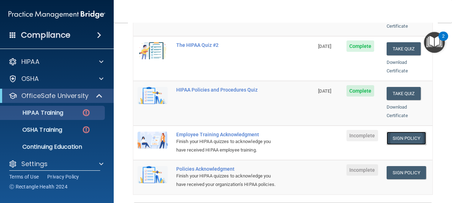
click at [407, 132] on link "Sign Policy" at bounding box center [406, 138] width 39 height 13
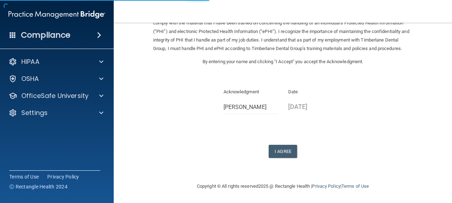
scroll to position [54, 0]
click at [286, 154] on button "I Agree" at bounding box center [283, 151] width 28 height 13
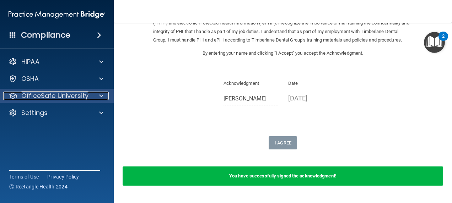
click at [102, 97] on span at bounding box center [101, 96] width 4 height 9
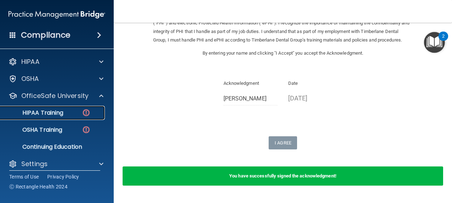
click at [52, 112] on p "HIPAA Training" at bounding box center [34, 112] width 59 height 7
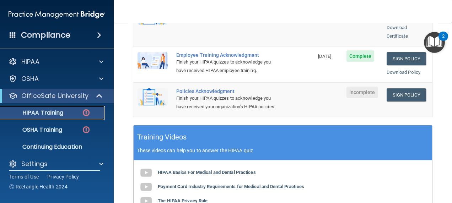
scroll to position [220, 0]
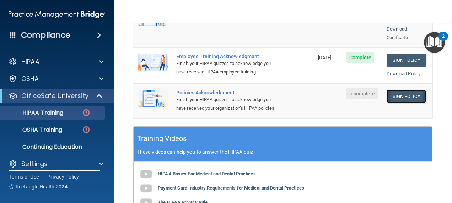
click at [411, 90] on link "Sign Policy" at bounding box center [406, 96] width 39 height 13
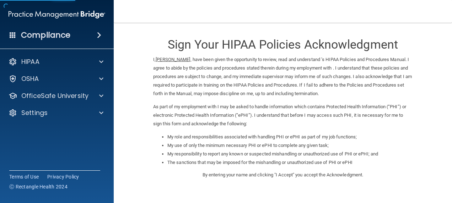
drag, startPoint x: 0, startPoint y: 0, endPoint x: 231, endPoint y: 81, distance: 244.9
click at [231, 81] on p "I, [PERSON_NAME] , have been given the opportunity to review, read and understa…" at bounding box center [282, 76] width 259 height 43
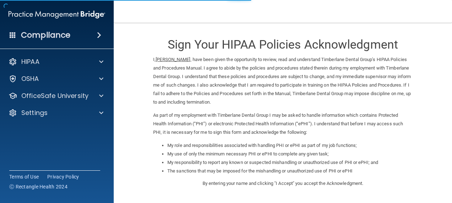
scroll to position [107, 0]
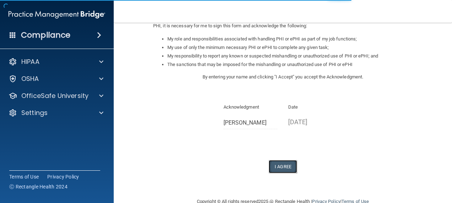
click at [278, 168] on button "I Agree" at bounding box center [283, 166] width 28 height 13
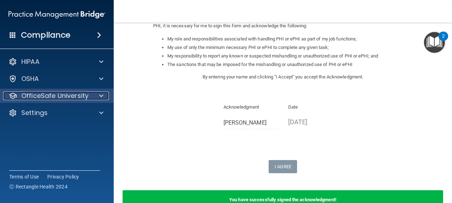
click at [99, 93] on div at bounding box center [100, 96] width 18 height 9
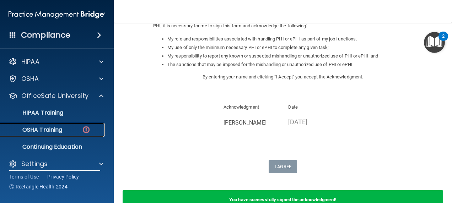
click at [59, 130] on p "OSHA Training" at bounding box center [34, 130] width 58 height 7
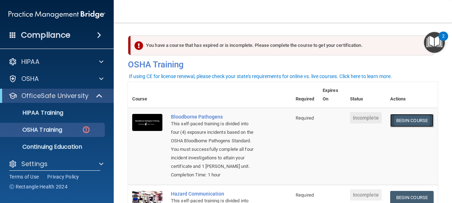
click at [413, 118] on link "Begin Course" at bounding box center [411, 120] width 43 height 13
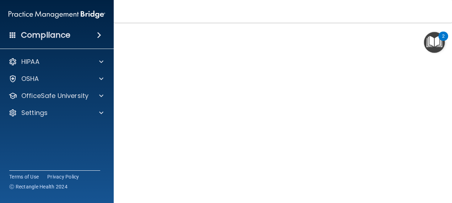
scroll to position [39, 0]
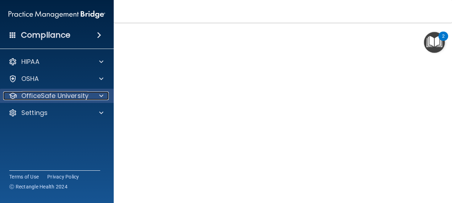
click at [104, 97] on div at bounding box center [100, 96] width 18 height 9
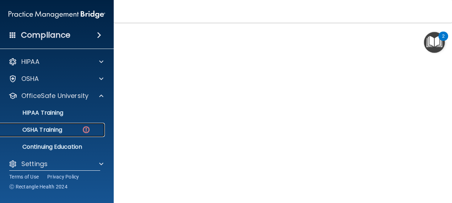
click at [44, 130] on p "OSHA Training" at bounding box center [34, 130] width 58 height 7
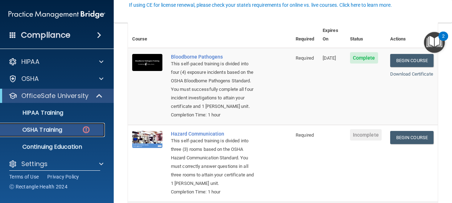
scroll to position [71, 0]
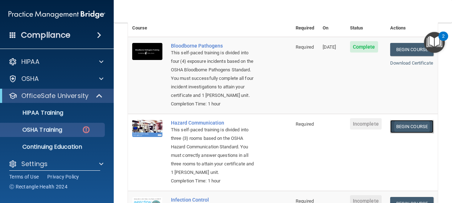
click at [394, 133] on link "Begin Course" at bounding box center [411, 126] width 43 height 13
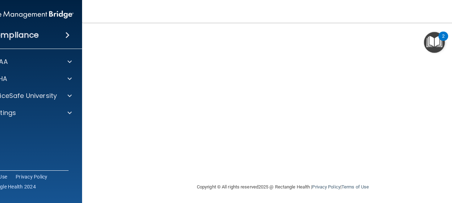
scroll to position [45, 0]
click at [435, 38] on img "Open Resource Center, 2 new notifications" at bounding box center [434, 42] width 21 height 21
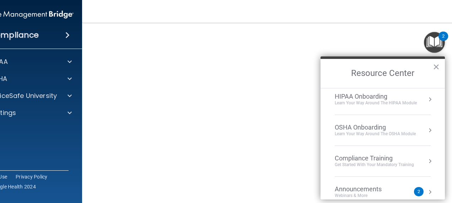
scroll to position [0, 0]
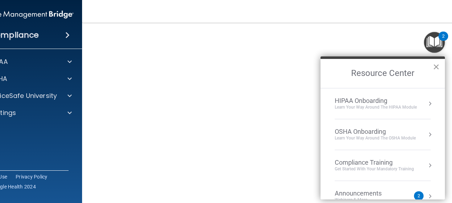
click at [437, 68] on button "×" at bounding box center [436, 66] width 7 height 11
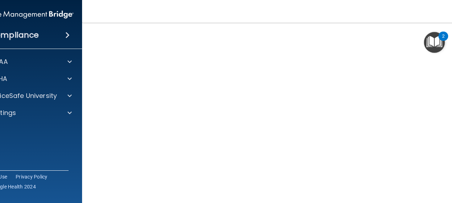
scroll to position [45, 0]
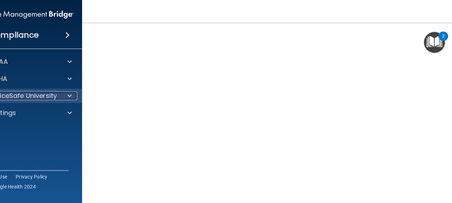
click at [68, 96] on span at bounding box center [70, 96] width 4 height 9
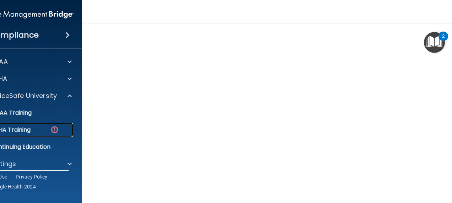
click at [41, 129] on div "OSHA Training" at bounding box center [21, 130] width 97 height 7
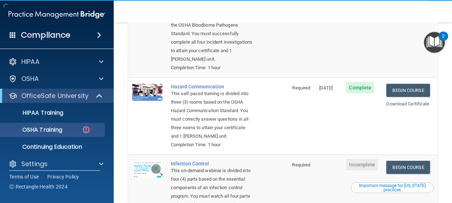
scroll to position [151, 0]
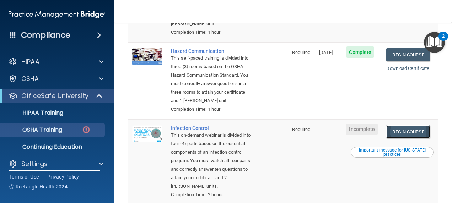
click at [397, 139] on link "Begin Course" at bounding box center [407, 131] width 43 height 13
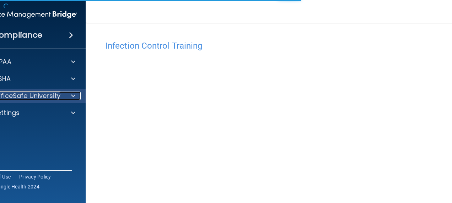
click at [66, 96] on div at bounding box center [72, 96] width 18 height 9
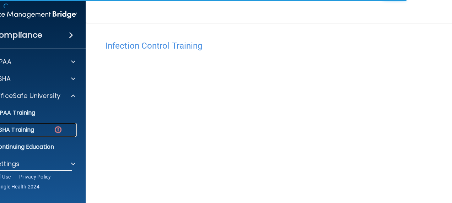
click at [49, 127] on div "OSHA Training" at bounding box center [25, 130] width 97 height 7
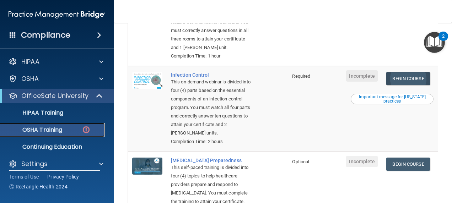
scroll to position [178, 0]
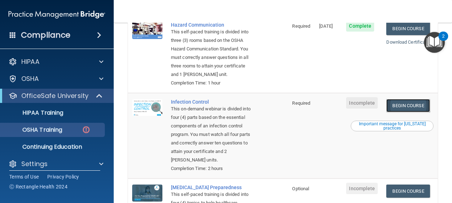
click at [396, 112] on link "Begin Course" at bounding box center [407, 105] width 43 height 13
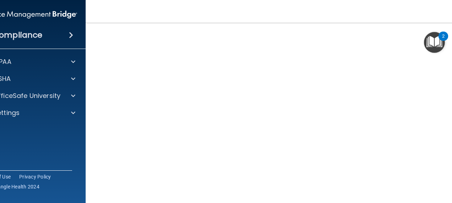
scroll to position [36, 0]
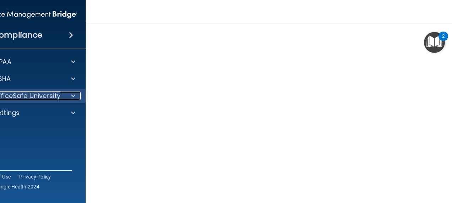
click at [72, 95] on span at bounding box center [73, 96] width 4 height 9
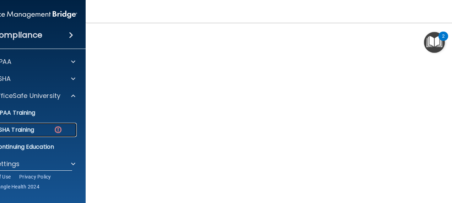
click at [43, 132] on div "OSHA Training" at bounding box center [25, 130] width 97 height 7
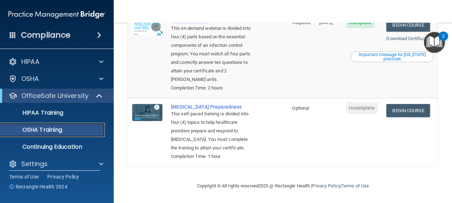
scroll to position [264, 0]
click at [394, 104] on link "Begin Course" at bounding box center [407, 110] width 43 height 13
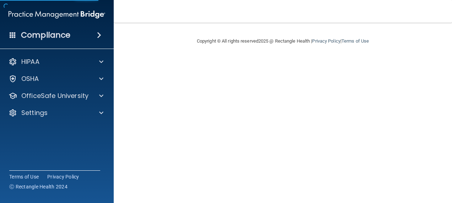
drag, startPoint x: 0, startPoint y: 0, endPoint x: 429, endPoint y: 93, distance: 439.3
click at [429, 93] on main "Copyright © All rights reserved 2025 @ Rectangle Health | Privacy Policy | Term…" at bounding box center [283, 113] width 338 height 181
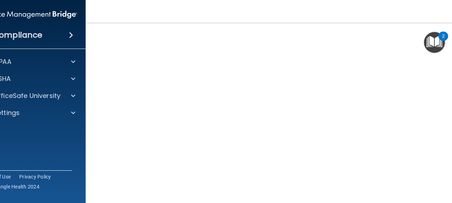
scroll to position [1, 0]
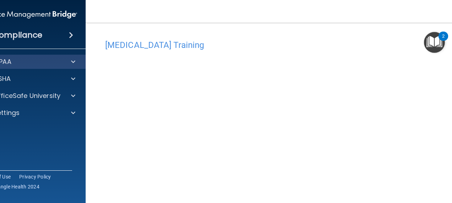
click at [72, 67] on div "HIPAA" at bounding box center [29, 62] width 114 height 14
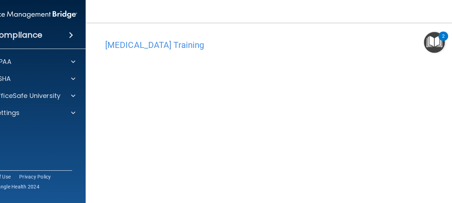
click at [426, 43] on img "Open Resource Center, 2 new notifications" at bounding box center [434, 42] width 21 height 21
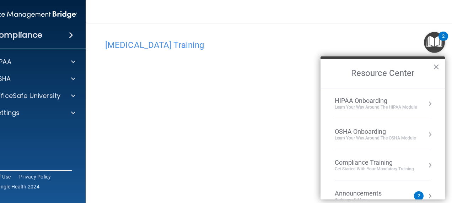
click at [391, 99] on div "HIPAA Onboarding" at bounding box center [376, 101] width 82 height 8
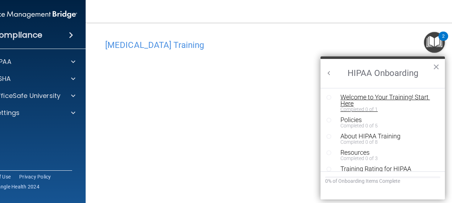
scroll to position [0, 0]
click at [359, 124] on div "Completed 0 of 5" at bounding box center [385, 125] width 90 height 5
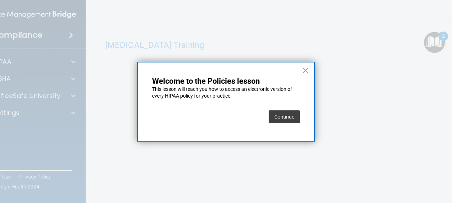
click at [285, 115] on button "Continue" at bounding box center [284, 117] width 31 height 13
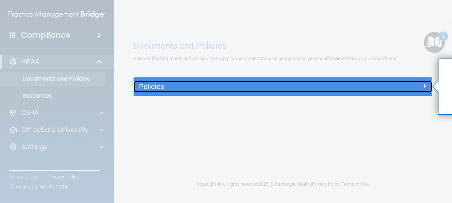
click at [424, 84] on span at bounding box center [425, 85] width 4 height 9
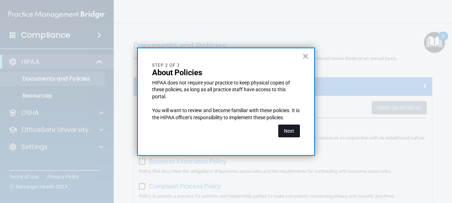
click at [292, 130] on button "Next" at bounding box center [289, 131] width 22 height 13
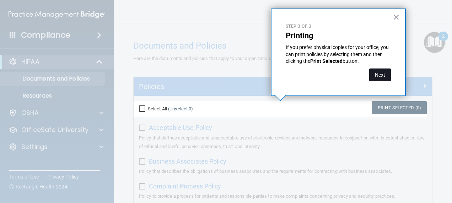
click at [381, 72] on button "Next" at bounding box center [380, 75] width 22 height 13
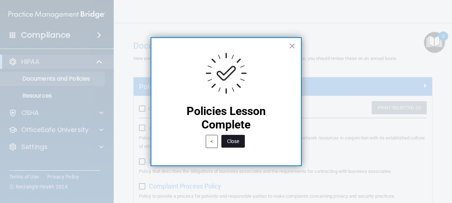
click at [230, 140] on button "Close" at bounding box center [232, 141] width 23 height 13
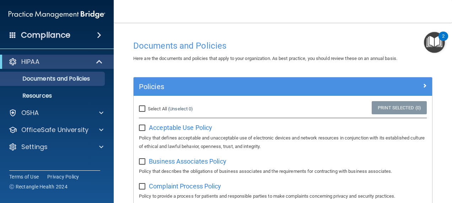
click at [436, 43] on img "Open Resource Center, 2 new notifications" at bounding box center [434, 42] width 21 height 21
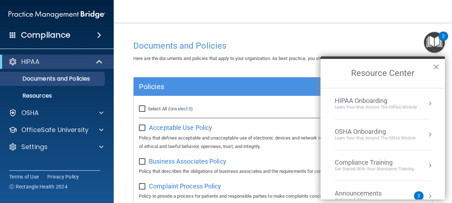
click at [376, 131] on div "OSHA Onboarding" at bounding box center [375, 132] width 81 height 8
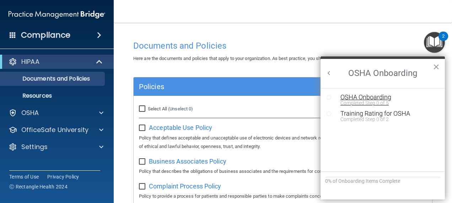
click at [368, 97] on div "OSHA Onboarding" at bounding box center [387, 97] width 95 height 6
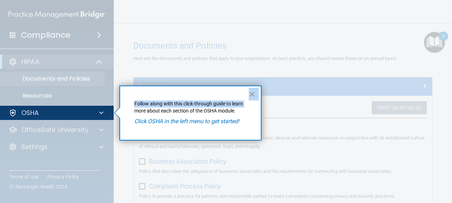
click at [249, 92] on div "× Follow along with this click-through guide to learn more about each section o…" at bounding box center [190, 113] width 142 height 55
click at [252, 90] on button "×" at bounding box center [252, 93] width 7 height 11
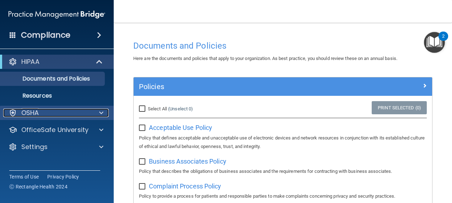
click at [46, 113] on div "OSHA" at bounding box center [47, 113] width 88 height 9
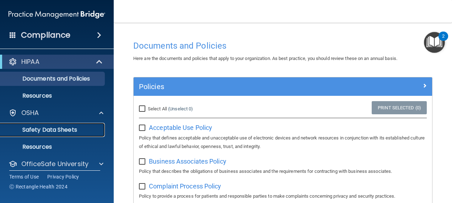
click at [41, 128] on p "Safety Data Sheets" at bounding box center [53, 130] width 97 height 7
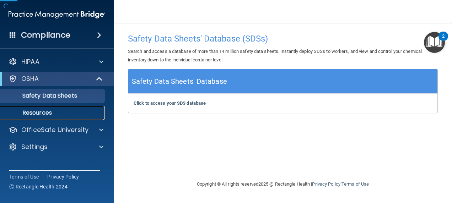
click at [40, 114] on p "Resources" at bounding box center [53, 112] width 97 height 7
